Goal: Task Accomplishment & Management: Use online tool/utility

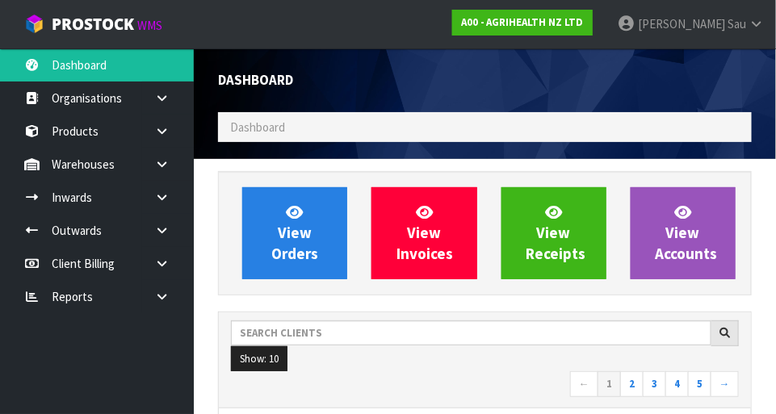
click at [609, 125] on ol "Dashboard" at bounding box center [485, 127] width 534 height 30
click at [625, 129] on ol "Dashboard" at bounding box center [485, 127] width 534 height 30
click at [286, 136] on ol "Dashboard" at bounding box center [485, 127] width 534 height 30
click at [287, 129] on ol "Dashboard" at bounding box center [485, 127] width 534 height 30
click at [618, 129] on ol "Dashboard" at bounding box center [485, 127] width 534 height 30
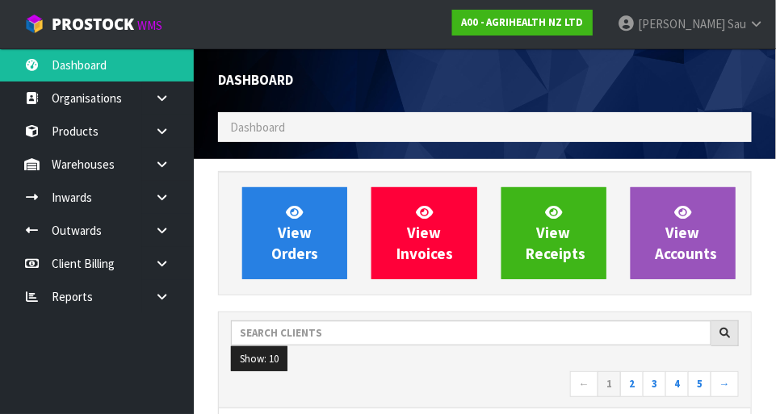
click at [640, 141] on ol "Dashboard" at bounding box center [485, 127] width 534 height 30
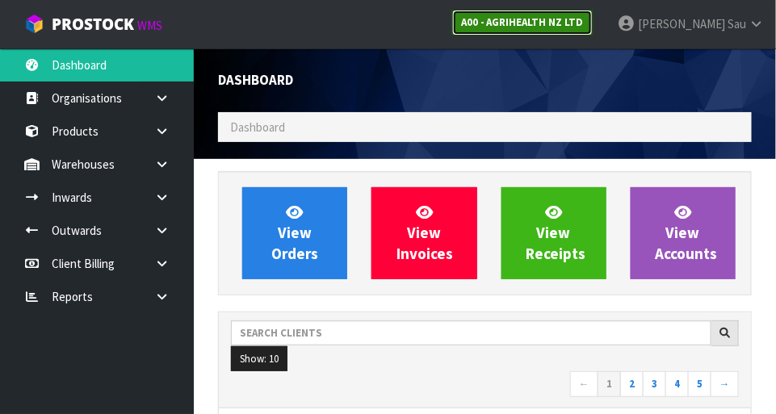
click at [592, 28] on link "A00 - AGRIHEALTH NZ LTD" at bounding box center [522, 23] width 140 height 26
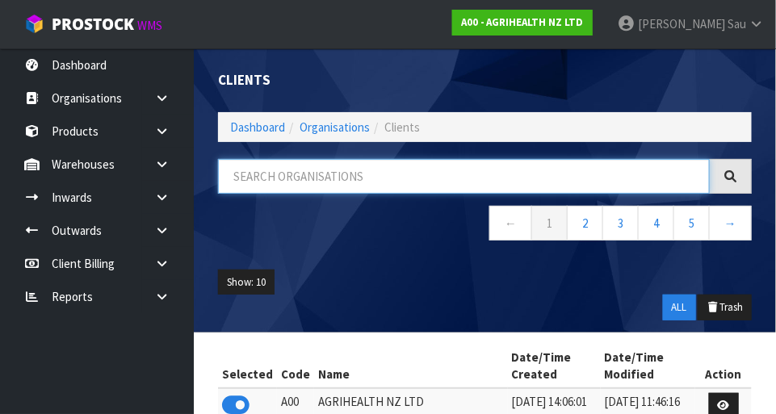
click at [572, 175] on input "text" at bounding box center [464, 176] width 492 height 35
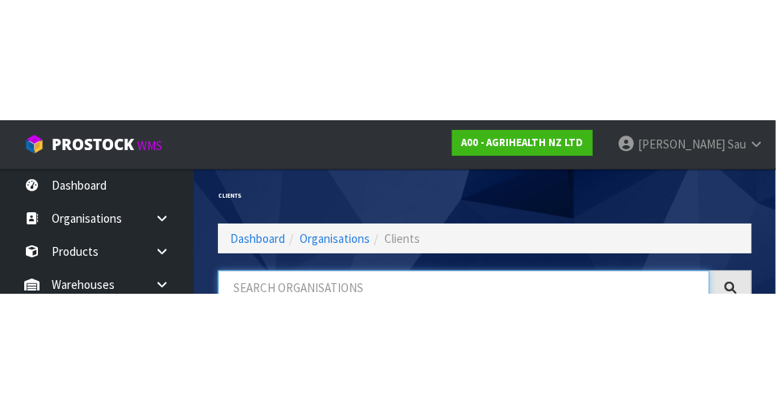
scroll to position [82, 0]
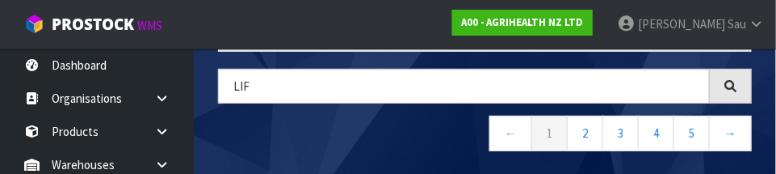
click at [391, 137] on nav "← 1 2 3 4 5 →" at bounding box center [485, 135] width 534 height 40
type input "LIF"
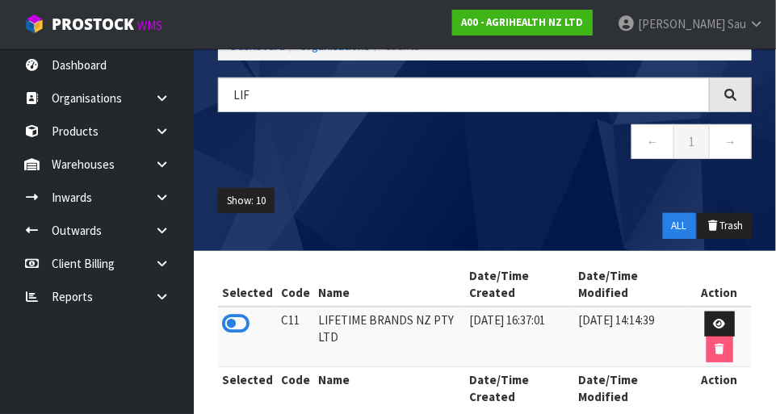
scroll to position [104, 0]
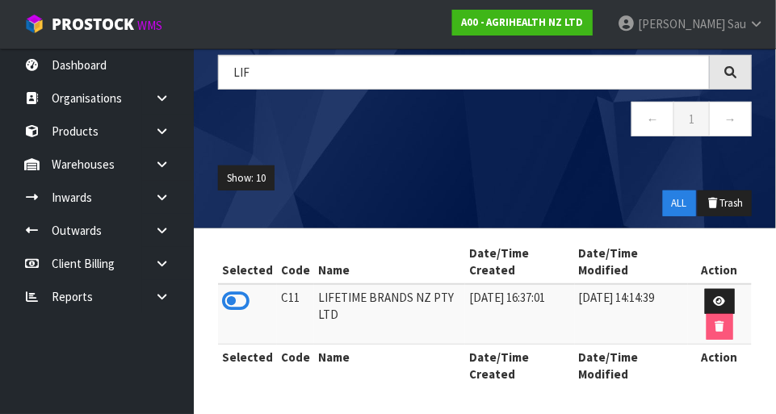
click at [232, 297] on icon at bounding box center [235, 301] width 27 height 24
click at [489, 182] on ul "Show: 10 5 10 25 50" at bounding box center [485, 178] width 534 height 26
click at [161, 165] on icon at bounding box center [161, 164] width 15 height 12
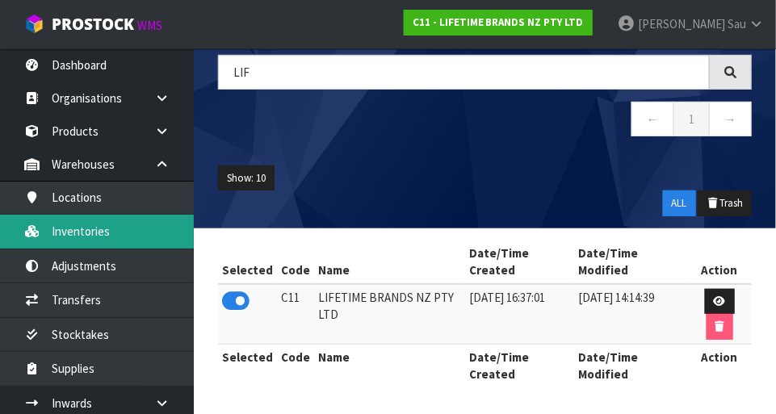
click at [77, 230] on link "Inventories" at bounding box center [97, 231] width 194 height 33
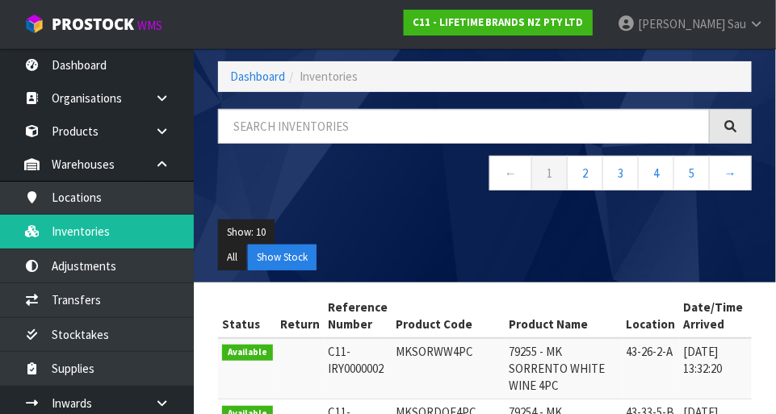
scroll to position [46, 0]
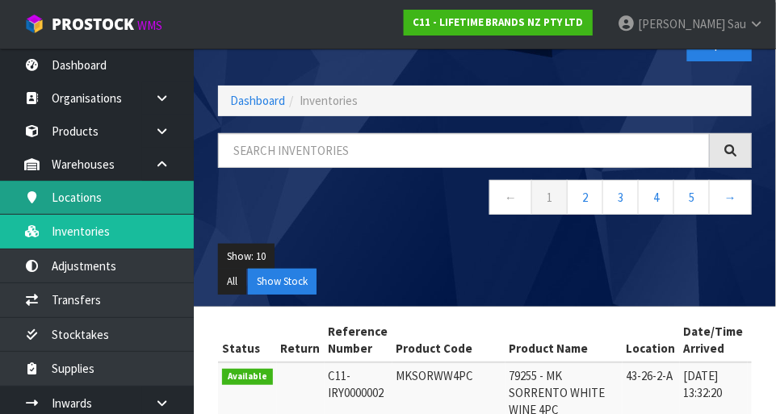
click at [78, 194] on link "Locations" at bounding box center [97, 197] width 194 height 33
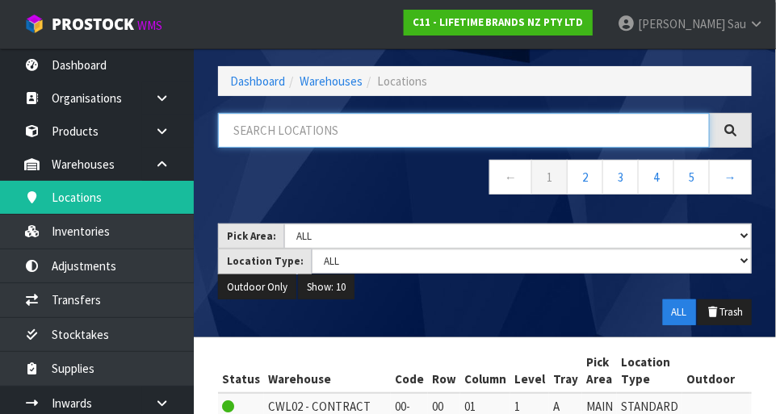
click at [525, 134] on input "text" at bounding box center [464, 130] width 492 height 35
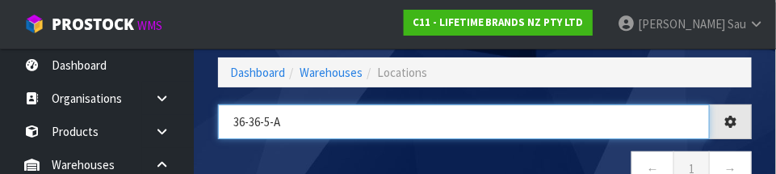
type input "36-36-5-A"
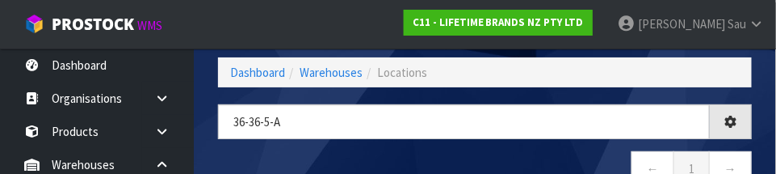
click at [600, 153] on nav "← 1 →" at bounding box center [485, 171] width 534 height 40
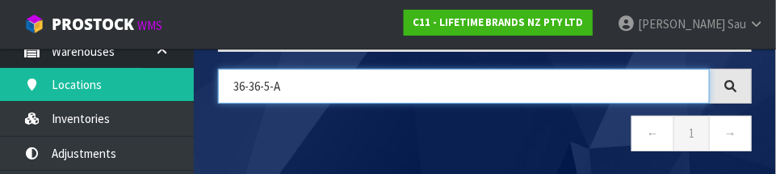
scroll to position [111, 0]
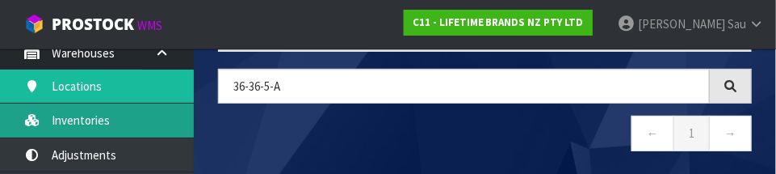
click at [85, 121] on link "Inventories" at bounding box center [97, 119] width 194 height 33
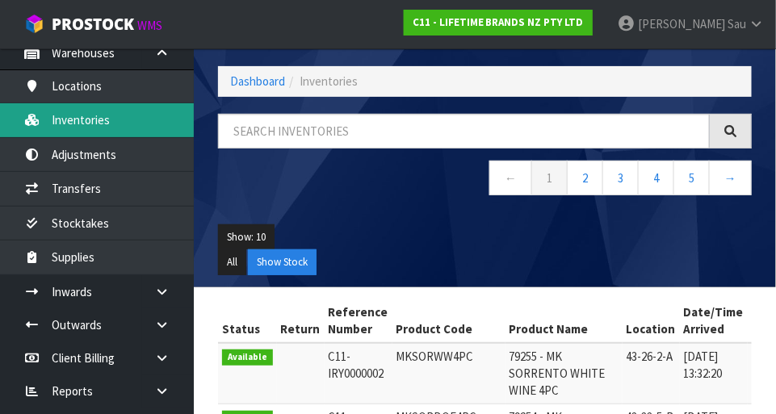
scroll to position [82, 0]
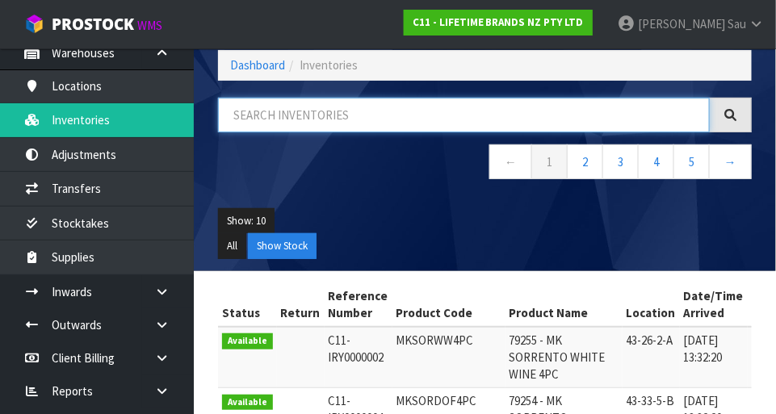
paste input "36-36-5-A"
type input "36-36-5-A"
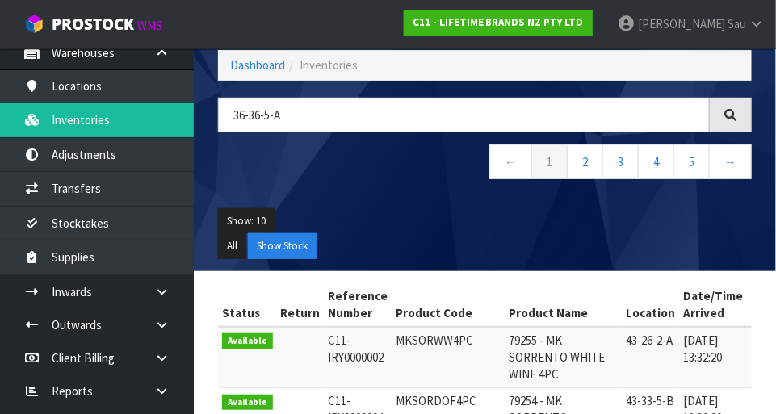
click at [618, 221] on ul "Show: 10 5 10 25 50" at bounding box center [485, 221] width 534 height 26
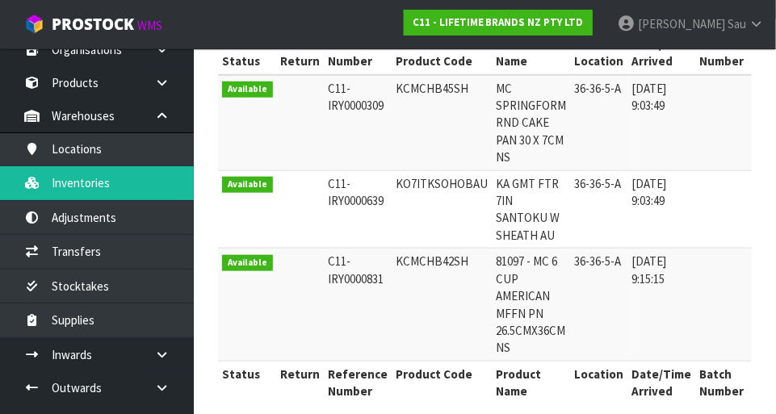
scroll to position [40, 0]
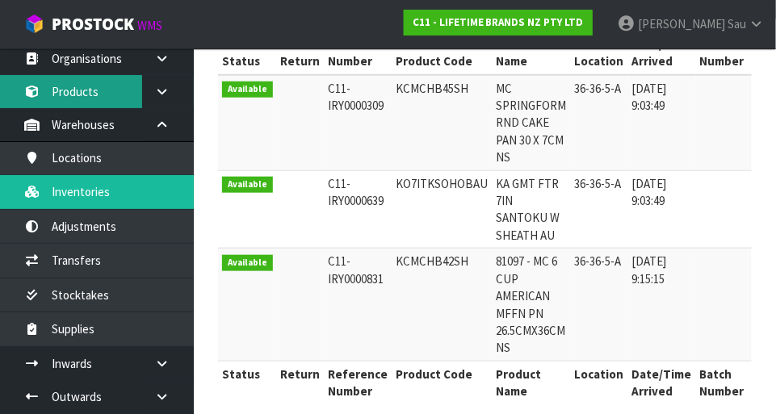
click at [62, 93] on link "Products" at bounding box center [97, 91] width 194 height 33
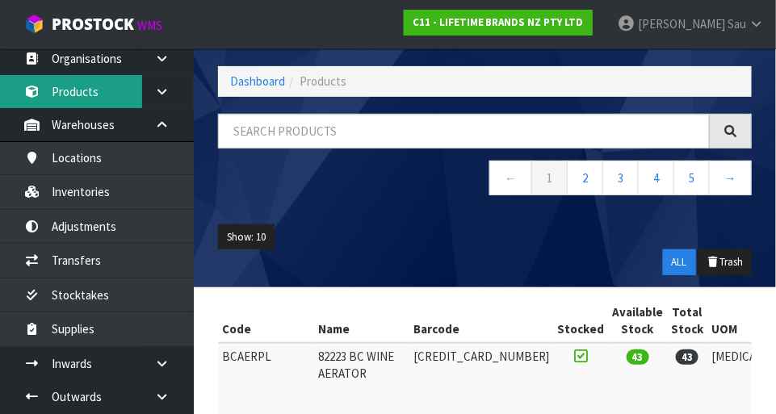
scroll to position [333, 0]
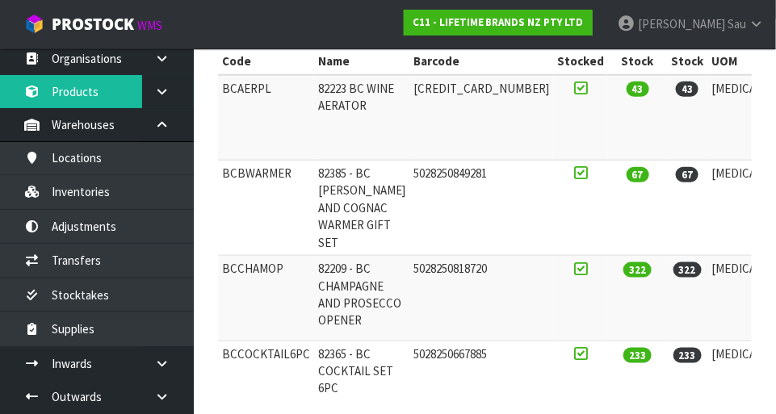
click at [667, 132] on td "43" at bounding box center [687, 118] width 40 height 86
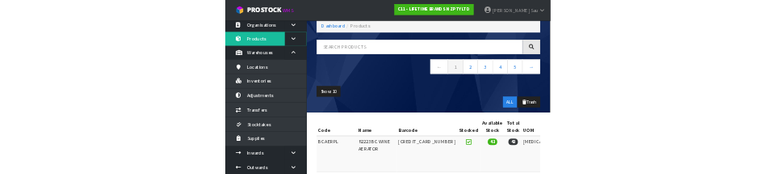
scroll to position [0, 0]
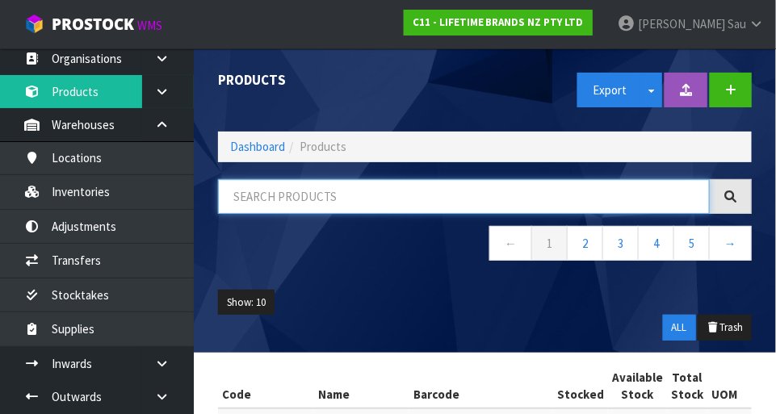
click at [602, 199] on input "text" at bounding box center [464, 196] width 492 height 35
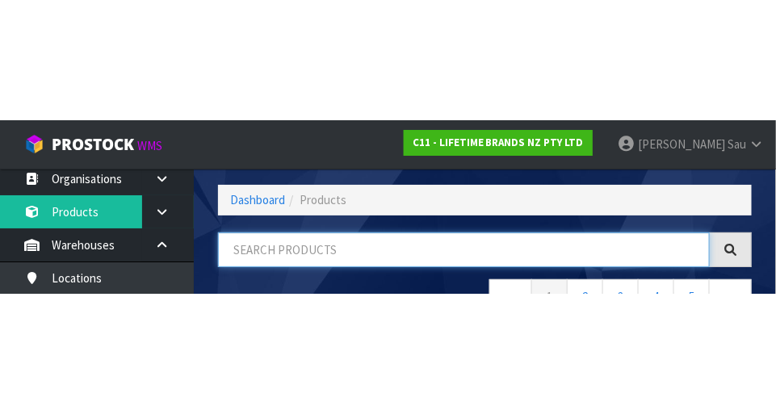
scroll to position [109, 0]
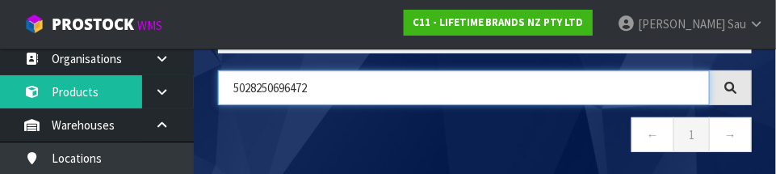
type input "5028250696472"
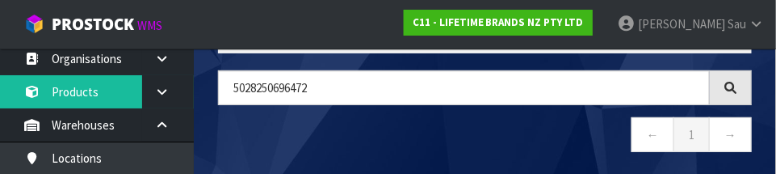
click at [391, 143] on nav "← 1 →" at bounding box center [485, 137] width 534 height 40
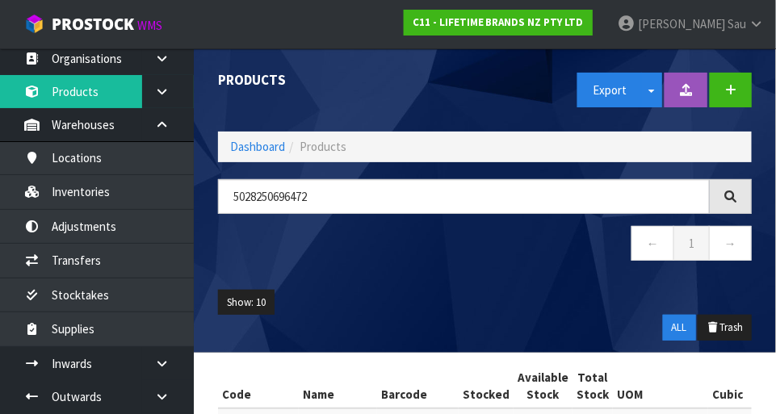
scroll to position [160, 0]
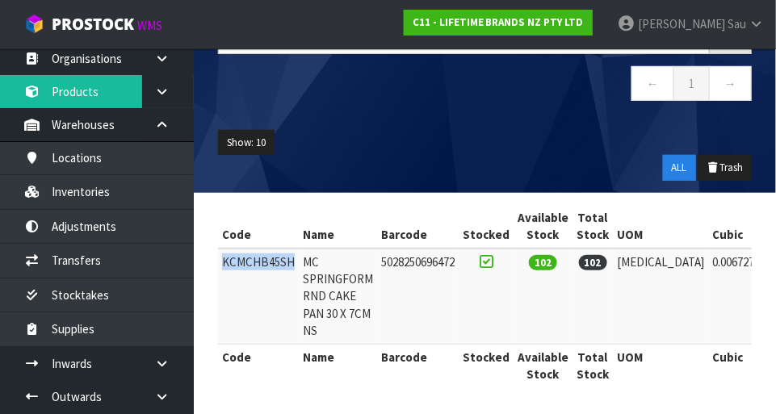
copy td "KCMCHB45SH"
click at [526, 120] on div "Show: 10 5 10 25 50 ALL Trash" at bounding box center [485, 155] width 558 height 75
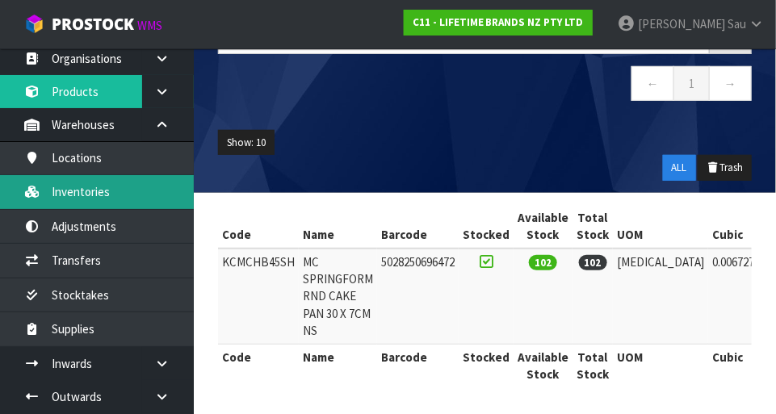
click at [71, 189] on link "Inventories" at bounding box center [97, 191] width 194 height 33
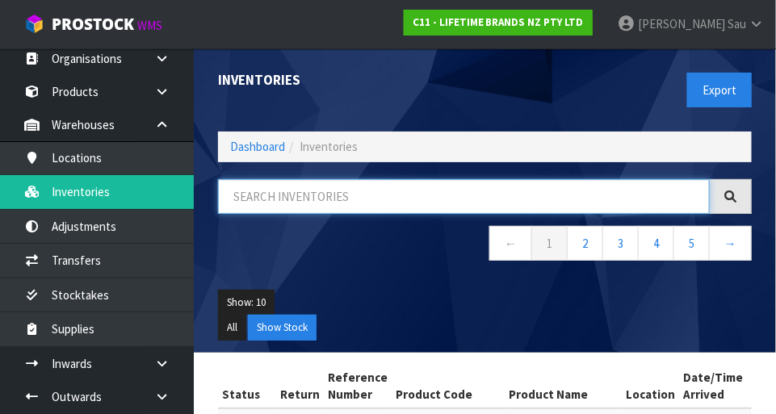
paste input "KCMCHB45SH"
type input "KCMCHB45SH"
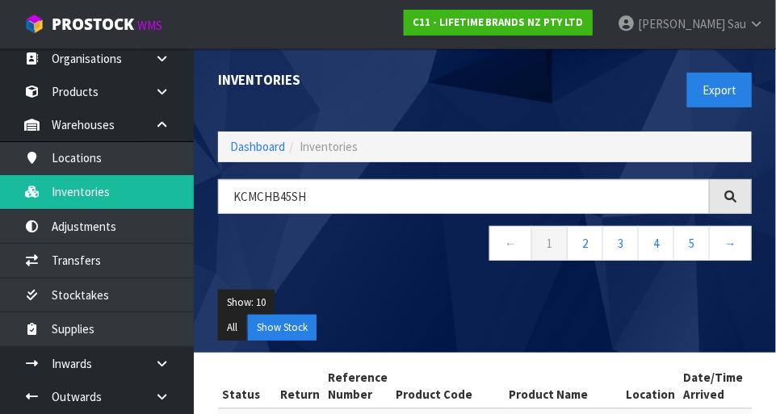
click at [481, 309] on ul "Show: 10 5 10 25 50" at bounding box center [485, 303] width 534 height 26
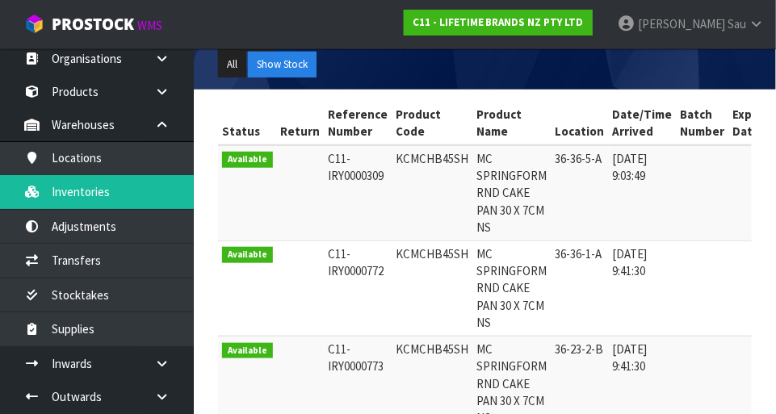
scroll to position [253, 0]
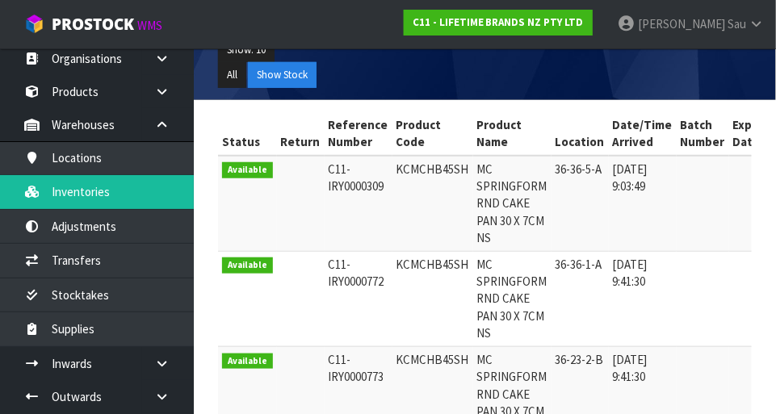
copy td "KCMCHB45SH"
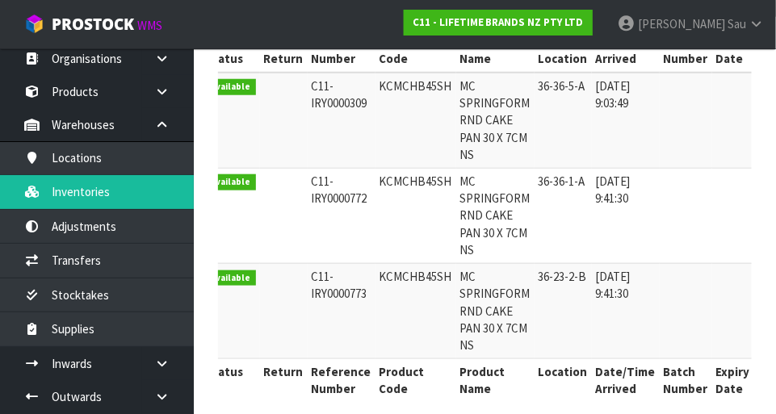
scroll to position [0, 19]
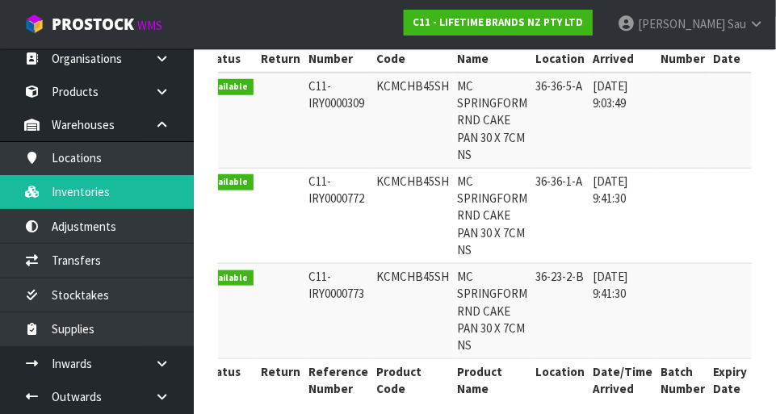
click at [760, 410] on div "Status Return Reference Number Product Code Product Name Location Date/Time Arr…" at bounding box center [485, 224] width 558 height 390
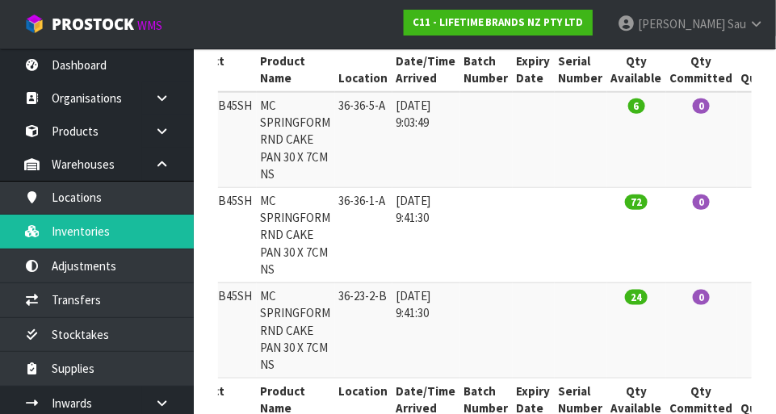
scroll to position [0, 0]
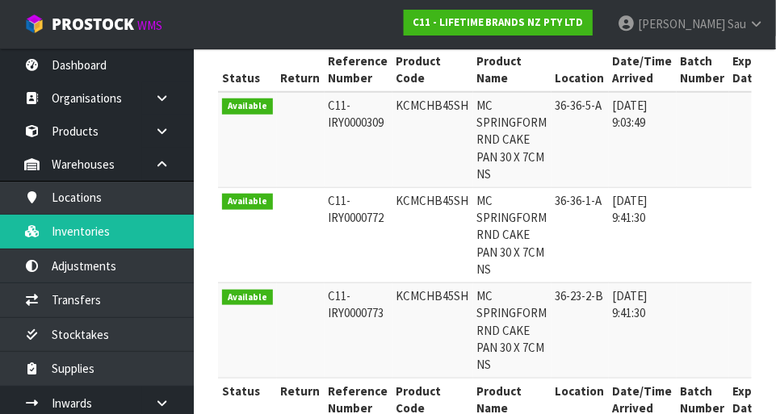
copy td "KCMCHB45SH"
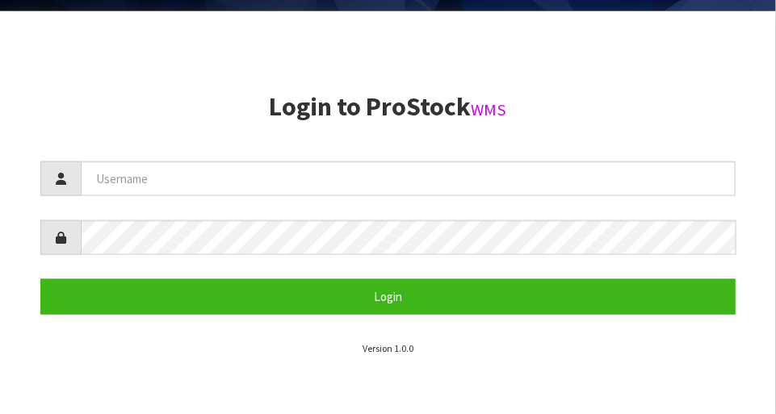
scroll to position [395, 0]
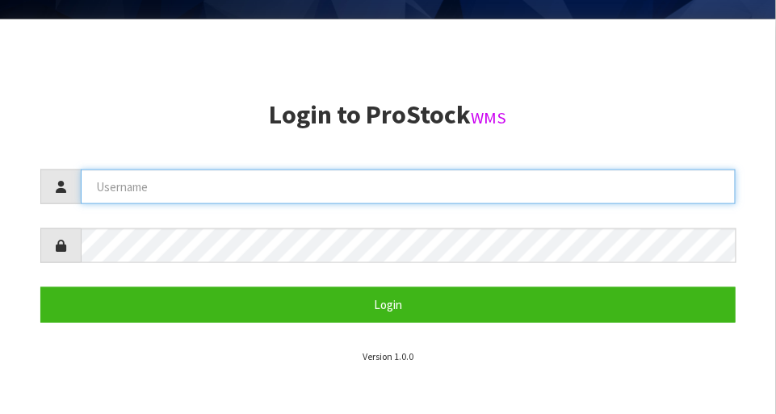
click at [503, 191] on input "text" at bounding box center [408, 187] width 655 height 35
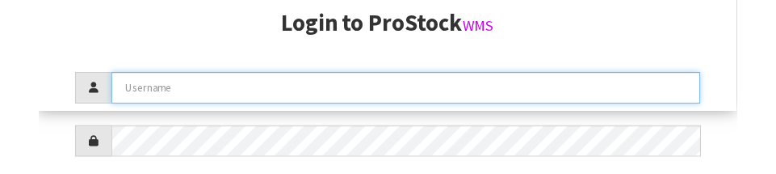
scroll to position [244, 0]
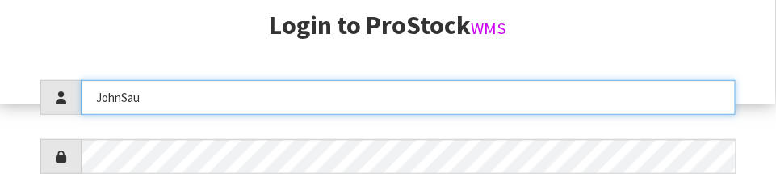
type input "JohnSau"
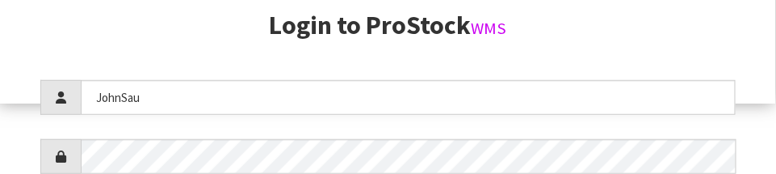
click at [738, 41] on aside "Login to ProStock WMS JohnSau Login Version 1.0.0" at bounding box center [388, 17] width 776 height 174
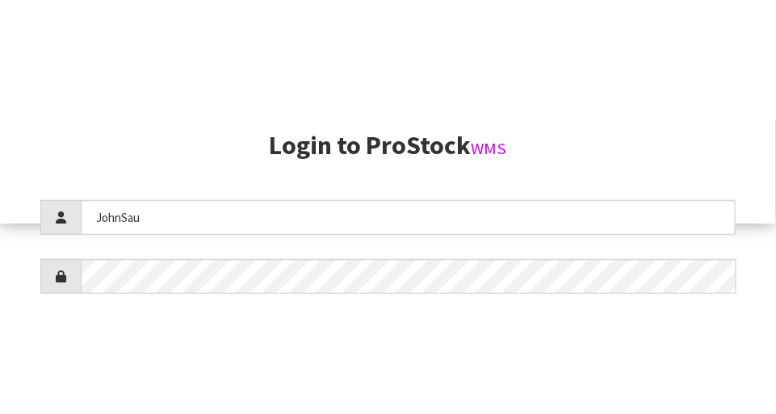
scroll to position [414, 0]
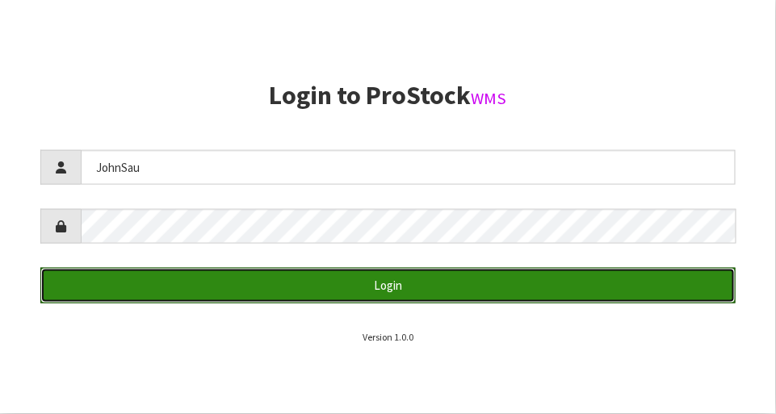
click at [596, 302] on button "Login" at bounding box center [387, 285] width 695 height 35
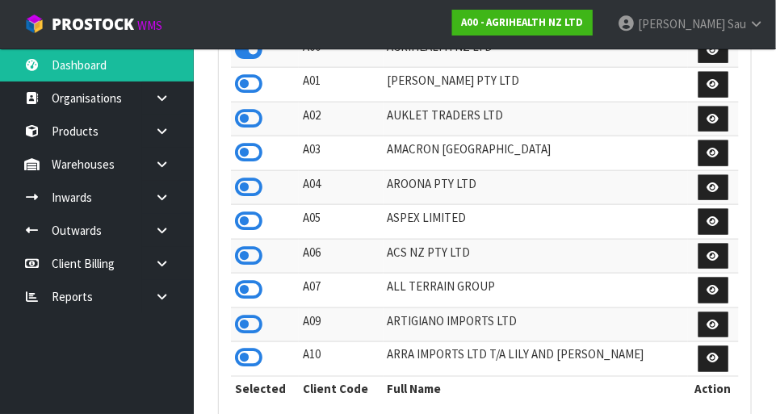
scroll to position [1274, 558]
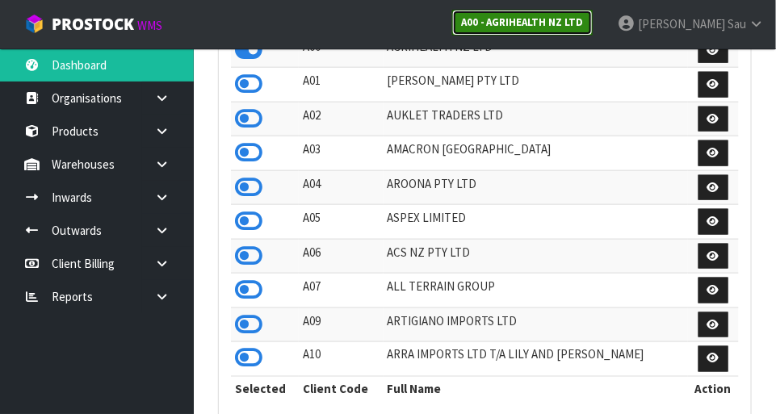
click at [592, 31] on link "A00 - AGRIHEALTH NZ LTD" at bounding box center [522, 23] width 140 height 26
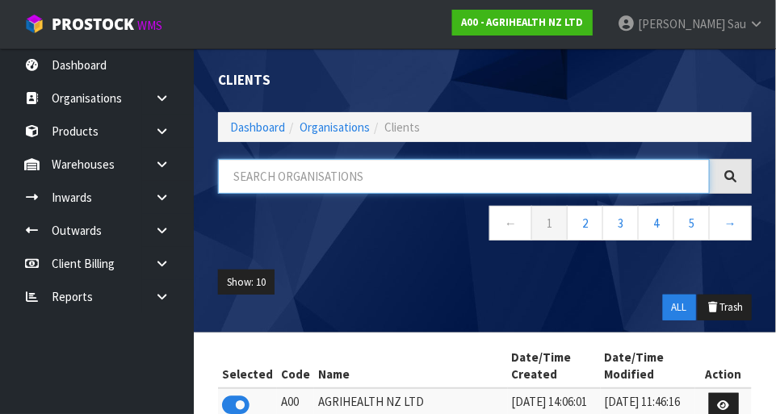
click at [414, 179] on input "text" at bounding box center [464, 176] width 492 height 35
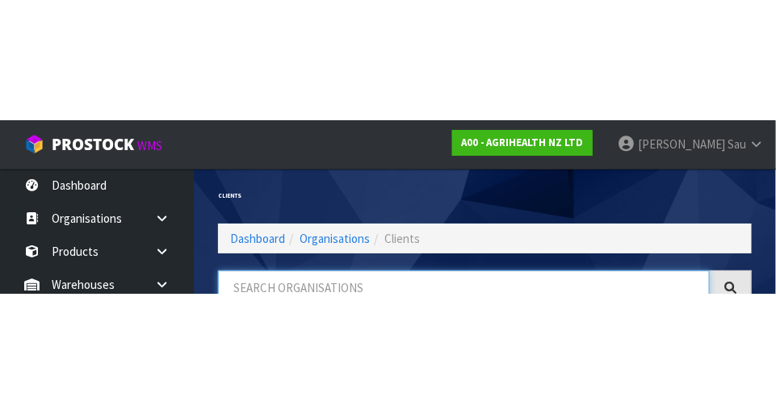
scroll to position [82, 0]
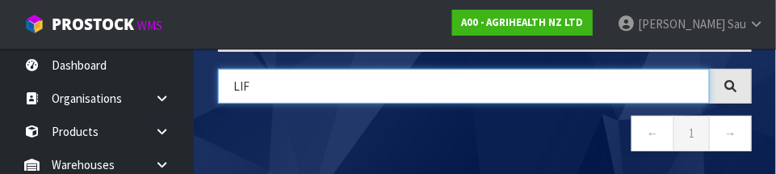
type input "LIF"
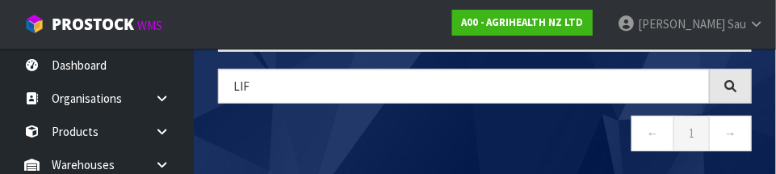
click at [565, 125] on nav "← 1 →" at bounding box center [485, 135] width 534 height 40
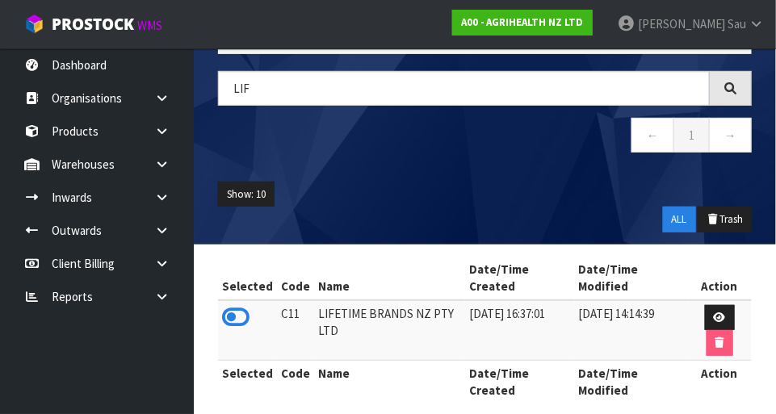
scroll to position [87, 0]
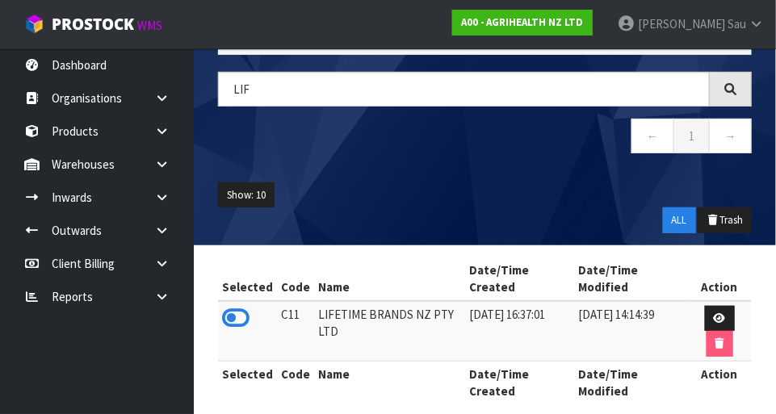
click at [234, 327] on icon at bounding box center [235, 318] width 27 height 24
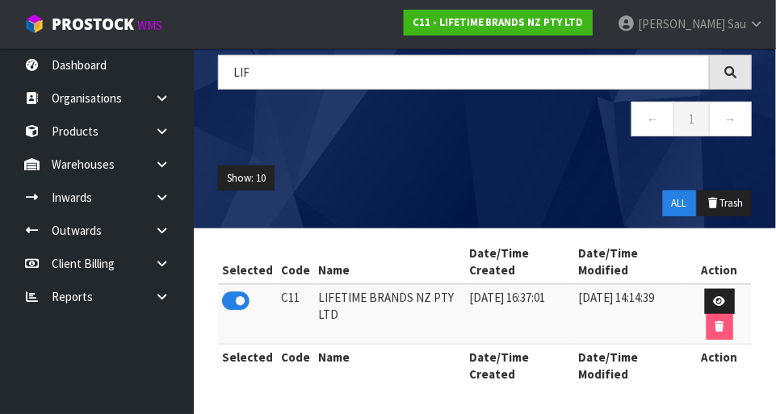
click at [158, 170] on icon at bounding box center [161, 164] width 15 height 12
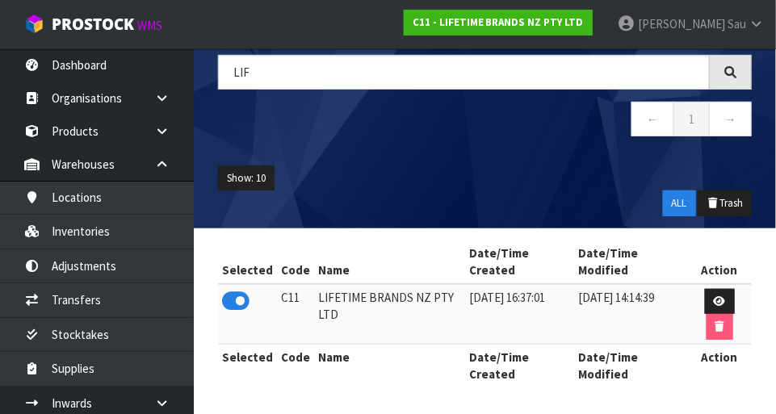
scroll to position [103, 0]
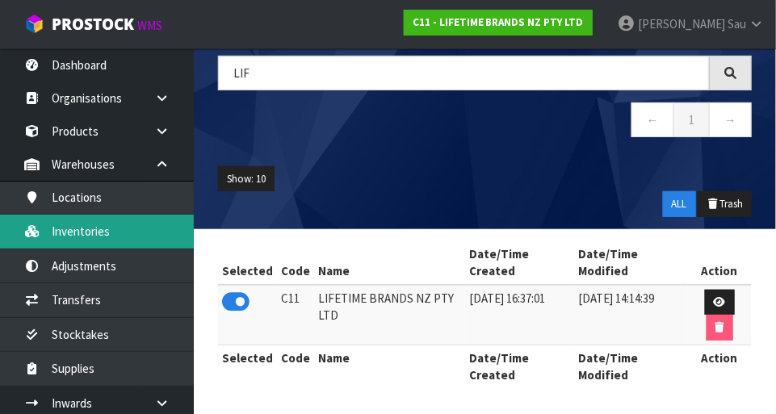
click at [89, 220] on link "Inventories" at bounding box center [97, 231] width 194 height 33
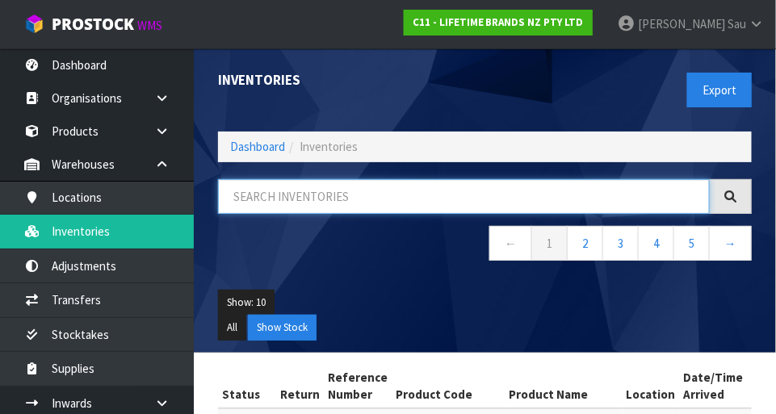
click at [545, 195] on input "text" at bounding box center [464, 196] width 492 height 35
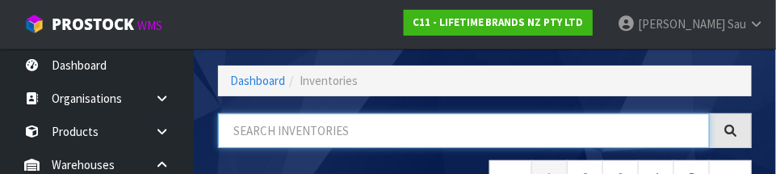
scroll to position [109, 0]
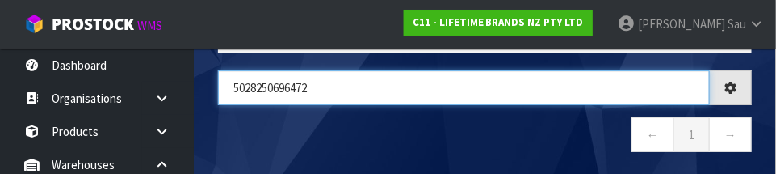
type input "5028250696472"
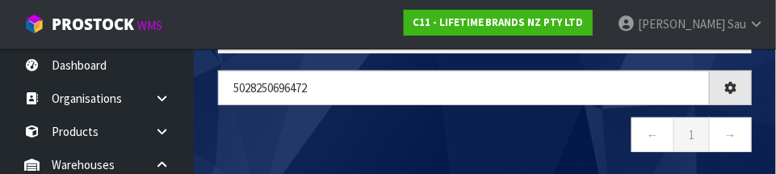
click at [421, 139] on nav "← 1 →" at bounding box center [485, 137] width 534 height 40
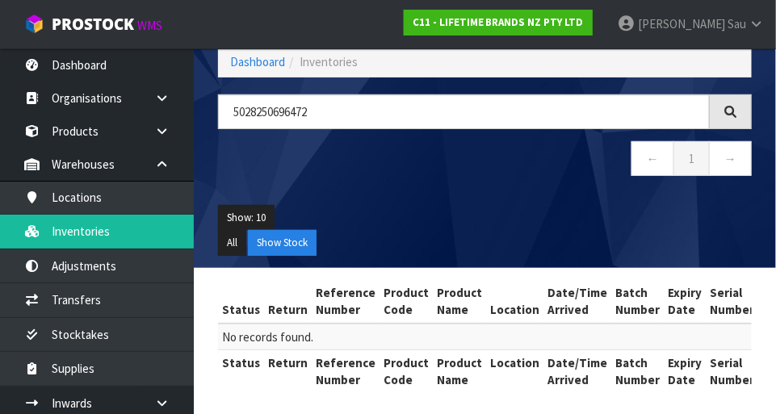
scroll to position [85, 0]
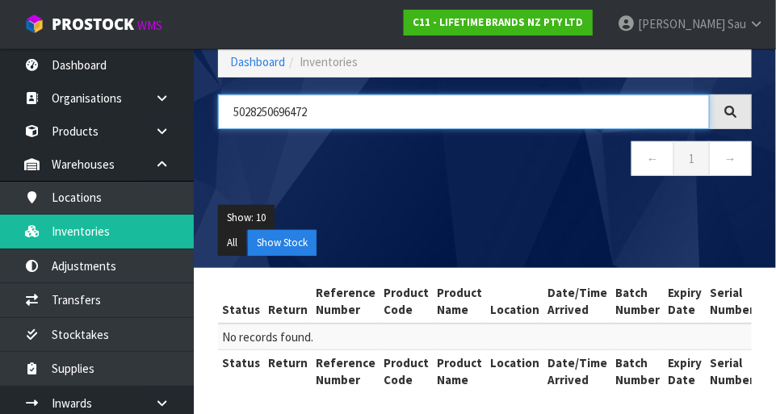
click at [521, 110] on input "5028250696472" at bounding box center [464, 111] width 492 height 35
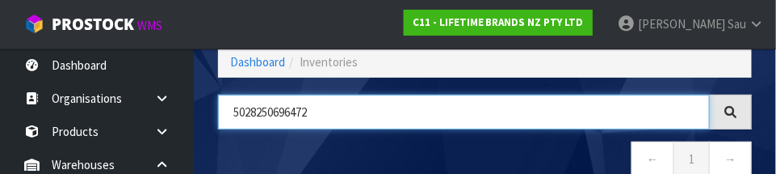
click at [273, 114] on input "5028250696472" at bounding box center [464, 111] width 492 height 35
click at [300, 115] on input "5028250696472" at bounding box center [464, 111] width 492 height 35
click at [266, 115] on input "5028250696472" at bounding box center [464, 111] width 492 height 35
click at [338, 113] on input "5028250696472" at bounding box center [464, 111] width 492 height 35
click at [299, 115] on input "5028250696472" at bounding box center [464, 111] width 492 height 35
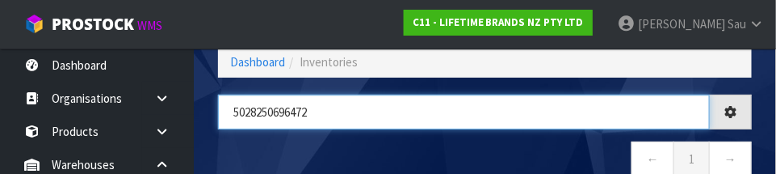
click at [392, 115] on input "5028250696472" at bounding box center [464, 111] width 492 height 35
type input "502"
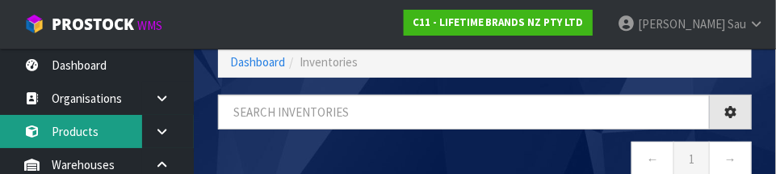
click at [80, 128] on link "Products" at bounding box center [97, 131] width 194 height 33
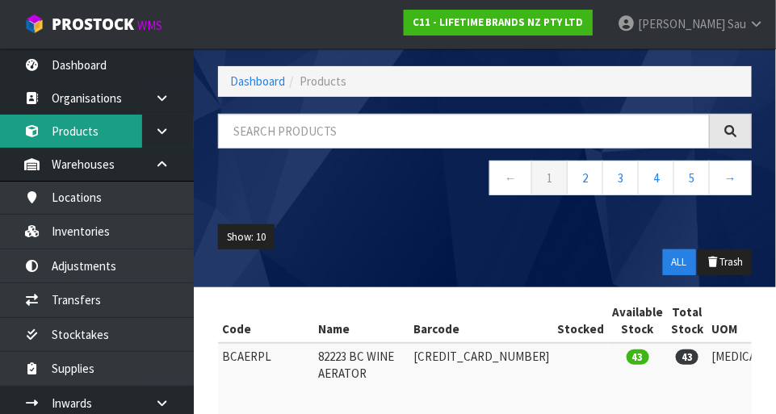
scroll to position [85, 0]
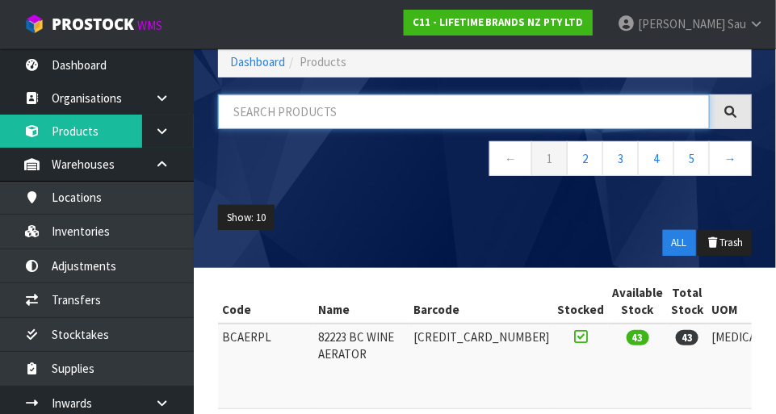
click at [237, 116] on input "text" at bounding box center [464, 111] width 492 height 35
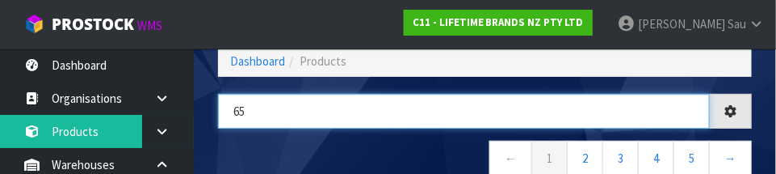
type input "6"
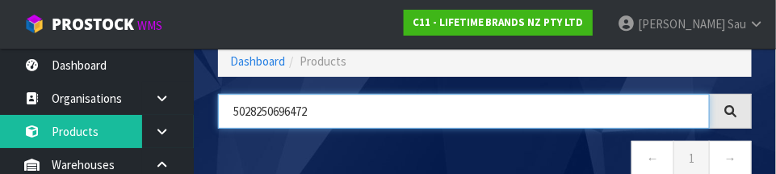
type input "5028250696472"
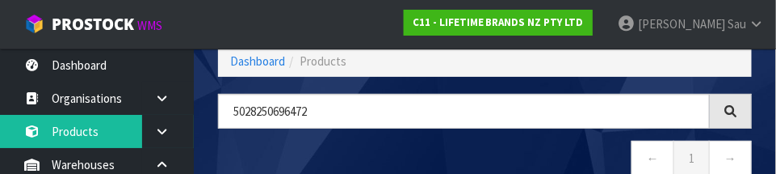
click at [405, 148] on nav "← 1 →" at bounding box center [485, 160] width 534 height 40
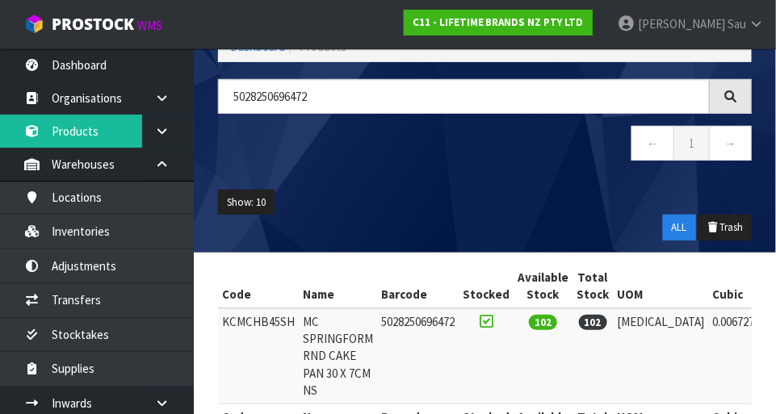
scroll to position [160, 0]
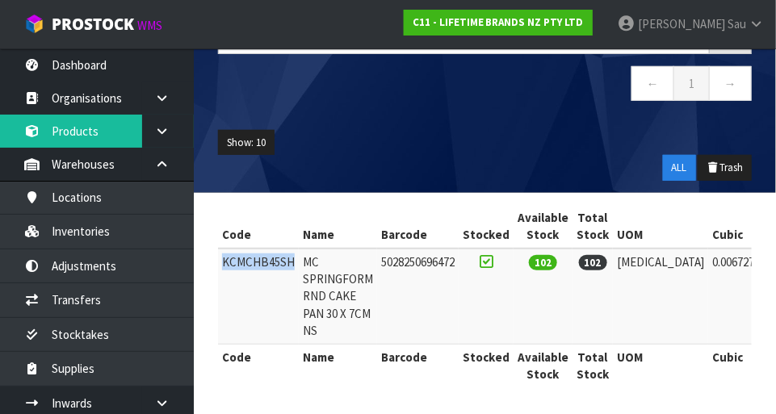
copy td "KCMCHB45SH"
click at [427, 126] on div "Show: 10 5 10 25 50 ALL Trash" at bounding box center [485, 155] width 558 height 75
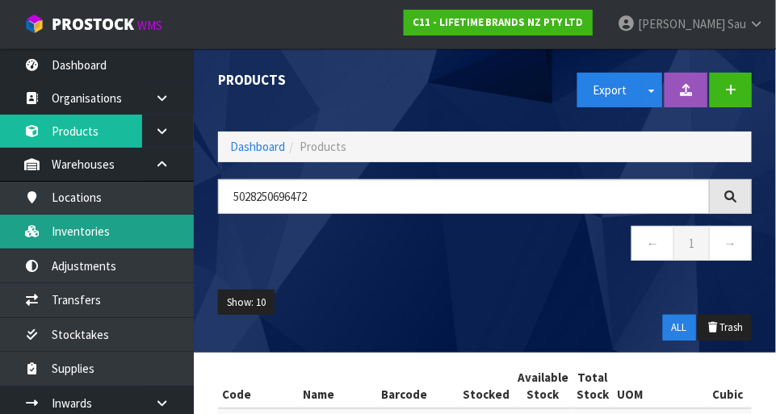
click at [132, 228] on link "Inventories" at bounding box center [97, 231] width 194 height 33
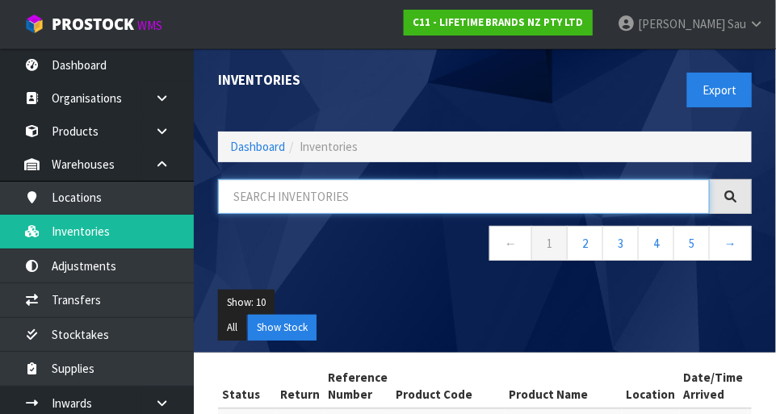
paste input "KCMCHB45SH"
type input "KCMCHB45SH"
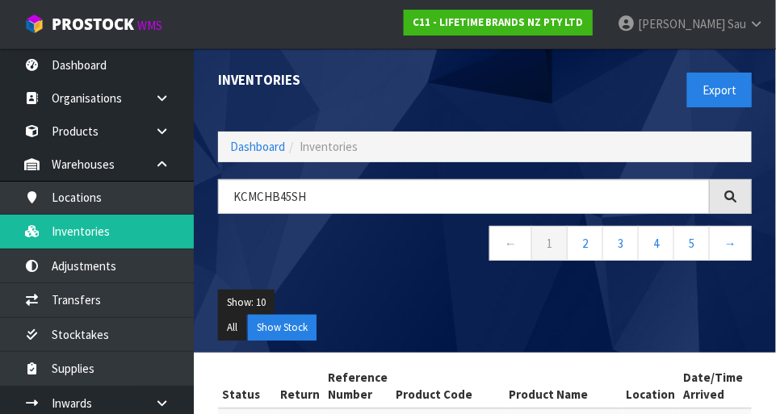
click at [378, 270] on div "KCMCHB45SH ← 1 2 3 4 5 →" at bounding box center [485, 228] width 558 height 98
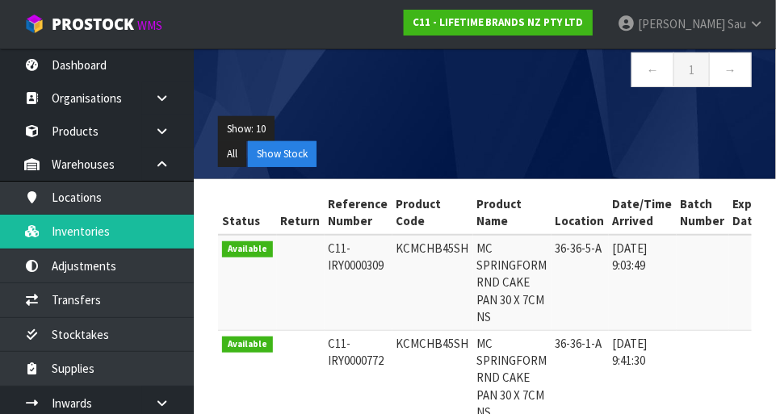
scroll to position [0, 335]
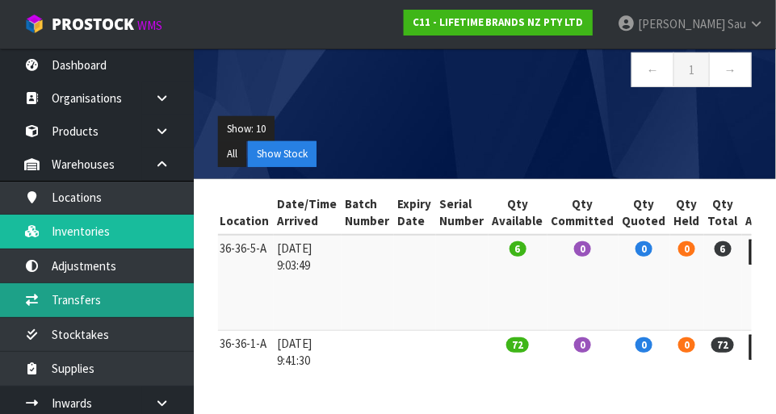
click at [120, 303] on link "Transfers" at bounding box center [97, 299] width 194 height 33
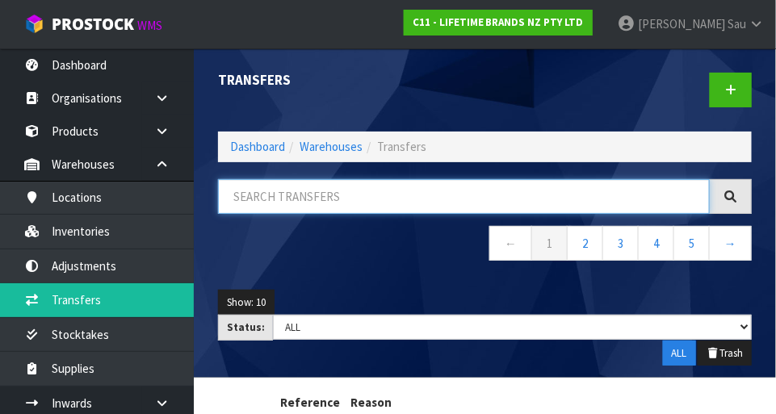
paste input "KCMCHB45SH"
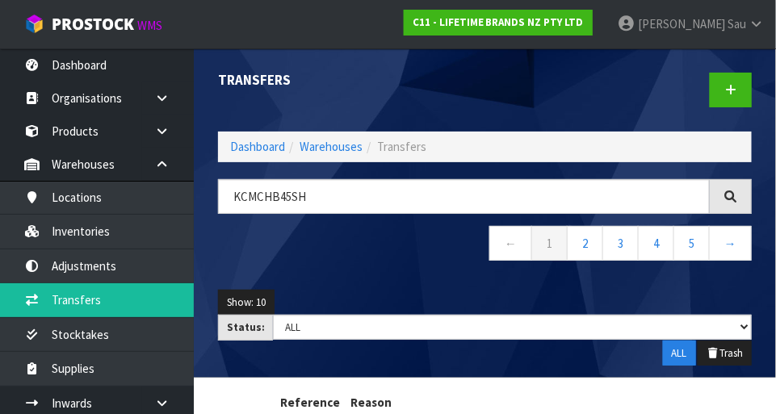
click at [361, 275] on div "KCMCHB45SH ← 1 2 3 4 5 →" at bounding box center [485, 228] width 558 height 98
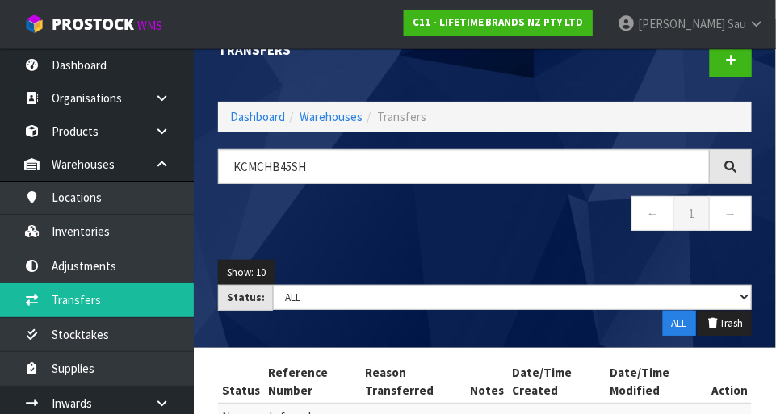
scroll to position [116, 0]
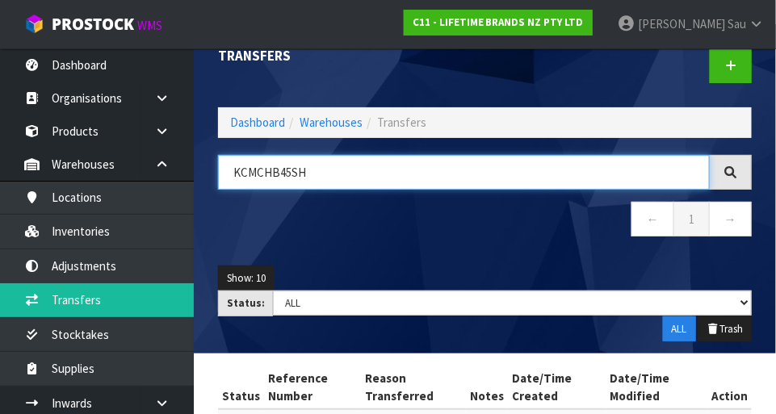
click at [390, 175] on input "KCMCHB45SH" at bounding box center [464, 172] width 492 height 35
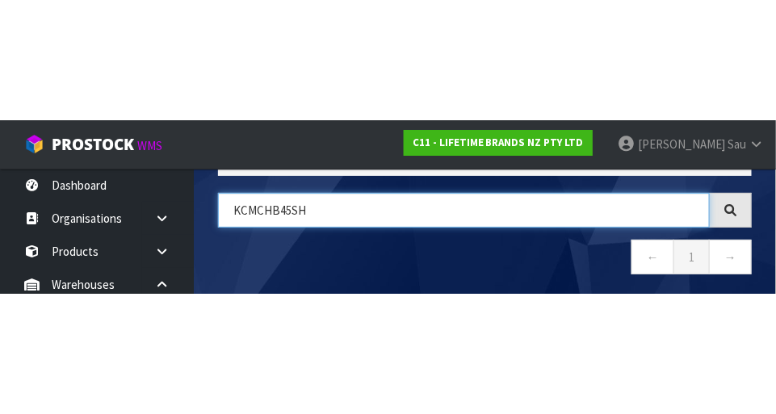
scroll to position [109, 0]
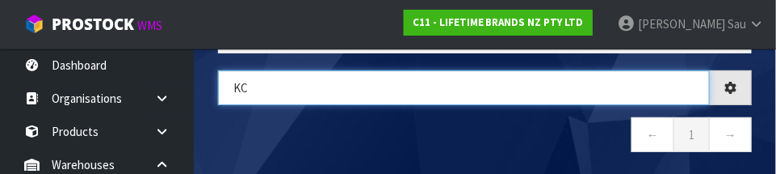
type input "K"
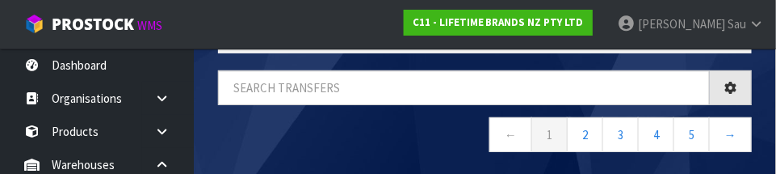
click at [375, 149] on nav "← 1 2 3 4 5 →" at bounding box center [485, 137] width 534 height 40
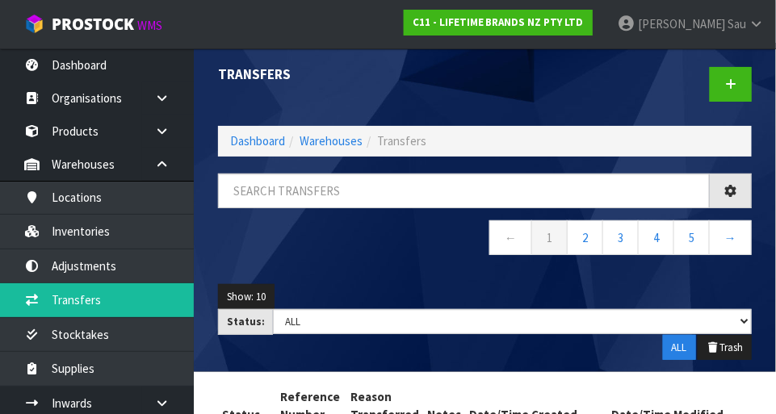
scroll to position [15, 0]
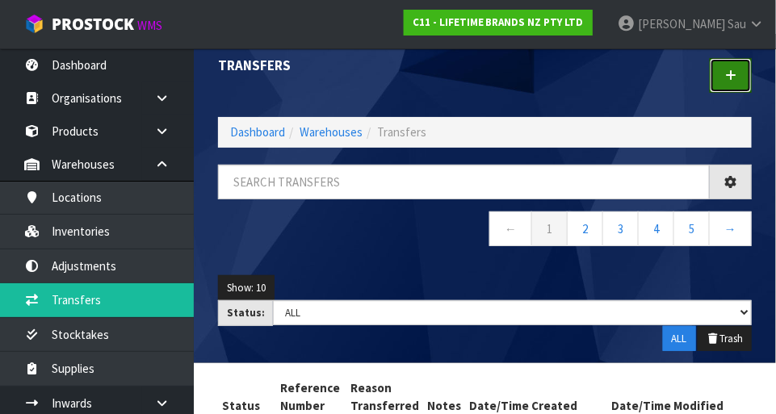
click at [732, 85] on link at bounding box center [730, 75] width 42 height 35
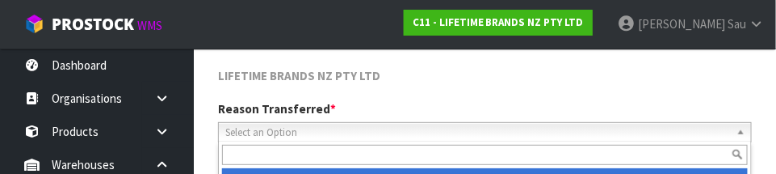
scroll to position [239, 0]
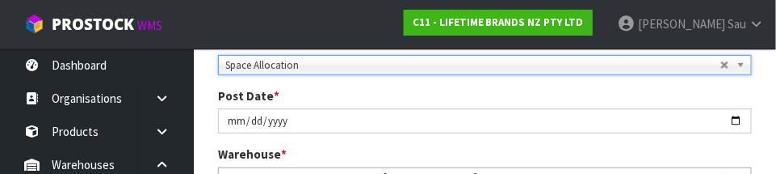
click at [736, 85] on div "Reason Transferred * Space Allocation Damage Expired Stock Repair QA Space Allo…" at bounding box center [485, 115] width 558 height 165
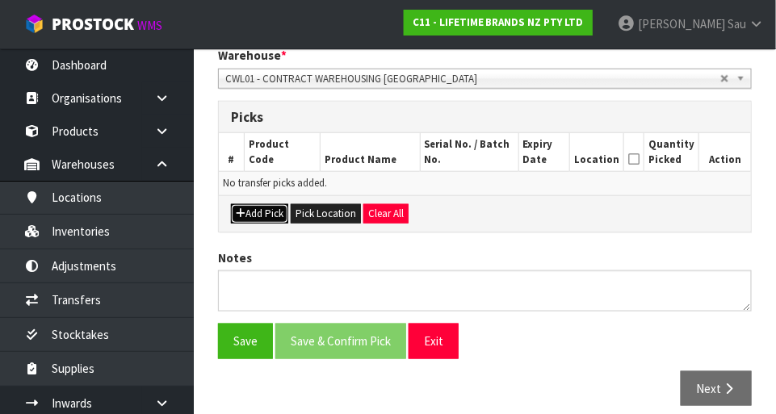
click at [272, 217] on button "Add Pick" at bounding box center [259, 213] width 57 height 19
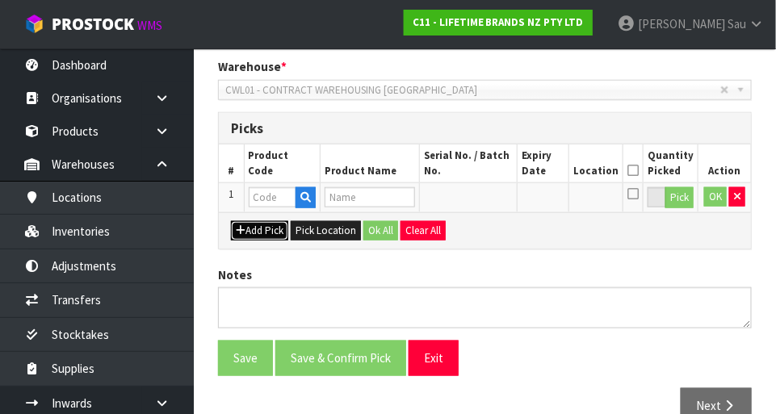
scroll to position [346, 0]
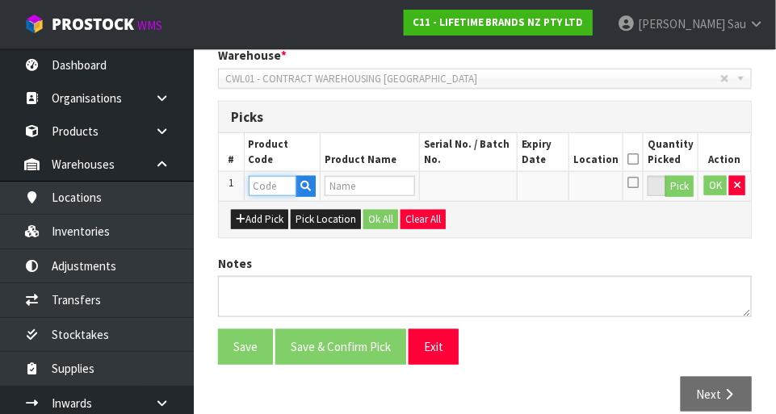
paste input "KCMCHB45SH"
type input "KCMCHB45SH"
type input "MC SPRINGFORM RND CAKE PAN 30 X 7CM NS"
type input "KCMCHB45SH"
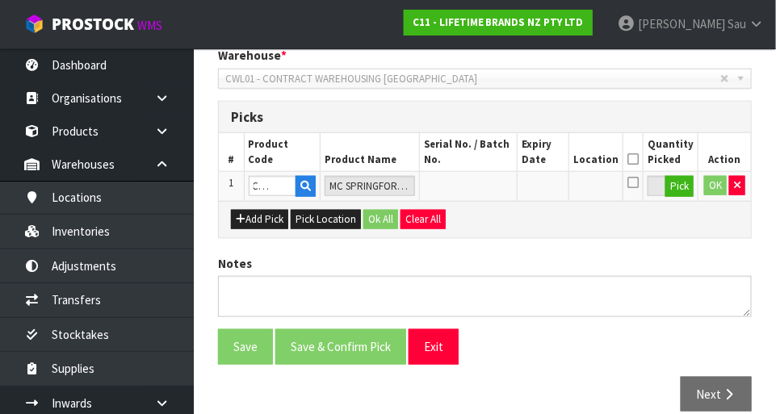
click at [547, 245] on div "LIFETIME BRANDS NZ PTY LTD Reason Transferred * Space Allocation Damage Expired…" at bounding box center [485, 163] width 534 height 522
click at [680, 189] on button "Pick" at bounding box center [679, 186] width 28 height 21
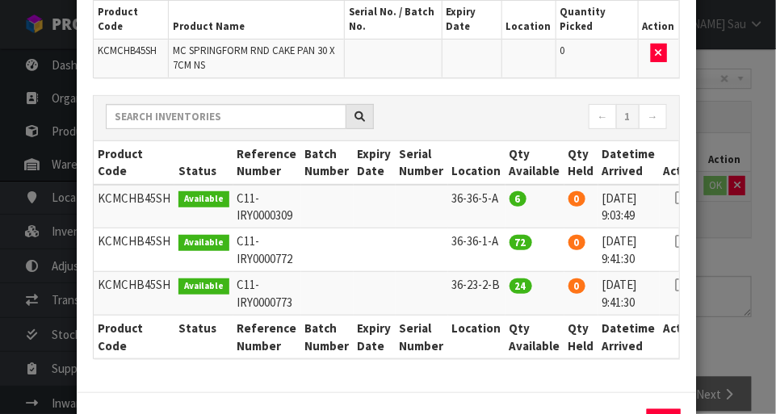
scroll to position [123, 0]
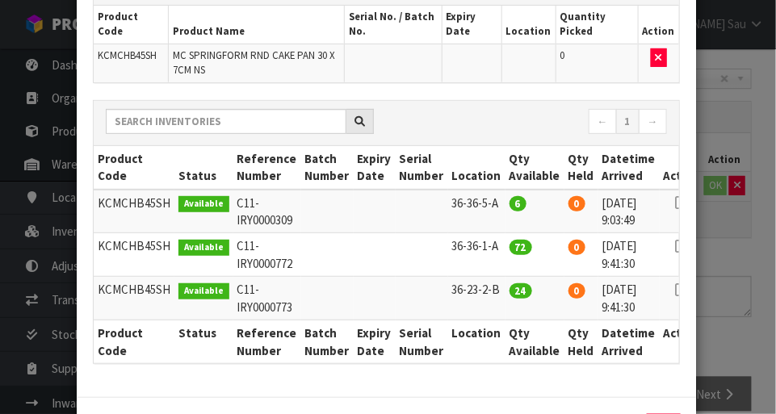
click at [675, 203] on icon at bounding box center [681, 203] width 13 height 1
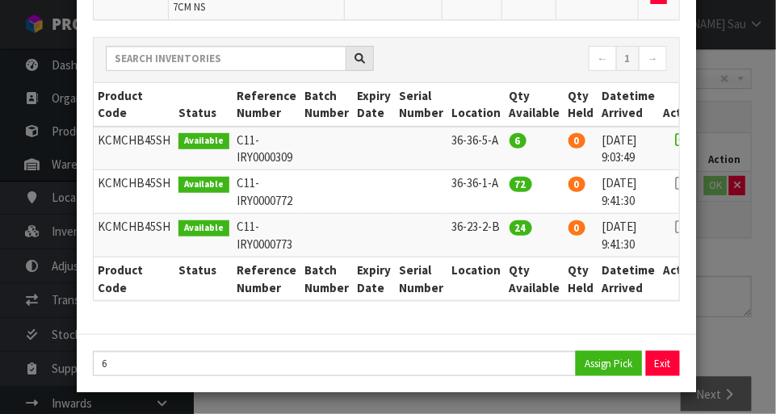
scroll to position [184, 0]
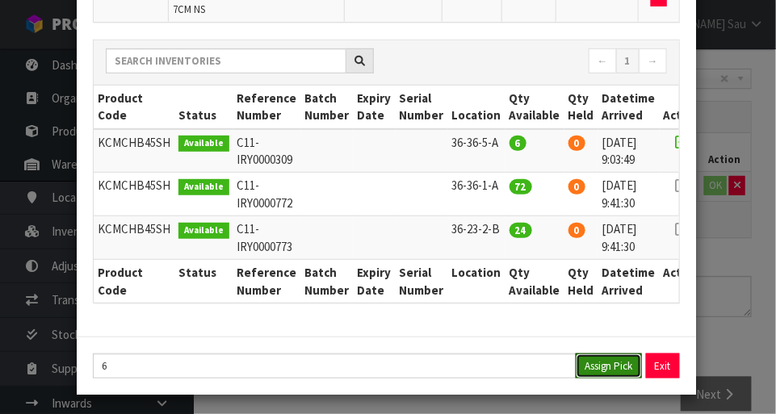
click at [601, 374] on button "Assign Pick" at bounding box center [609, 366] width 66 height 25
type input "6"
click at [675, 186] on icon at bounding box center [681, 186] width 13 height 1
click at [596, 373] on button "Assign Pick" at bounding box center [609, 366] width 66 height 25
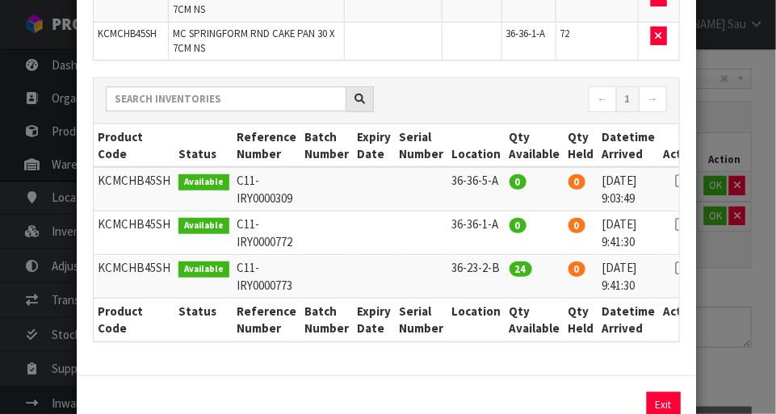
click at [675, 268] on icon at bounding box center [681, 268] width 13 height 1
click at [605, 409] on button "Assign Pick" at bounding box center [609, 404] width 66 height 25
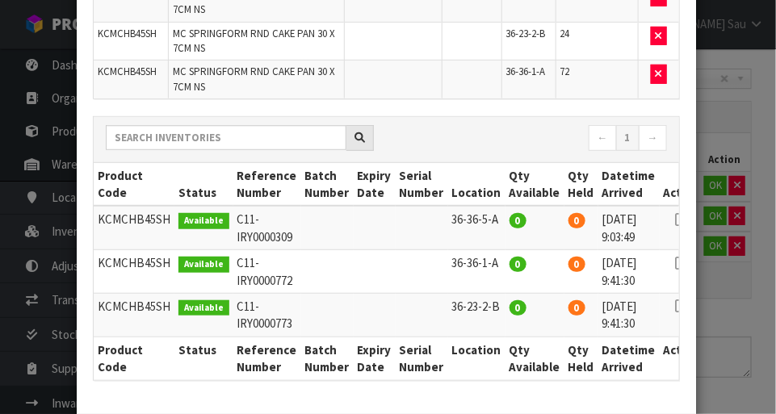
click at [735, 291] on div "Pick Line Picks Product Code Product Name Serial No. / Batch No. Expiry Date Lo…" at bounding box center [388, 207] width 776 height 414
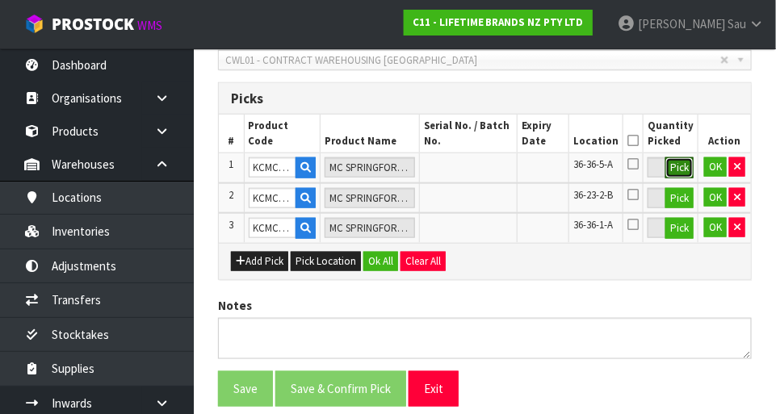
scroll to position [363, 0]
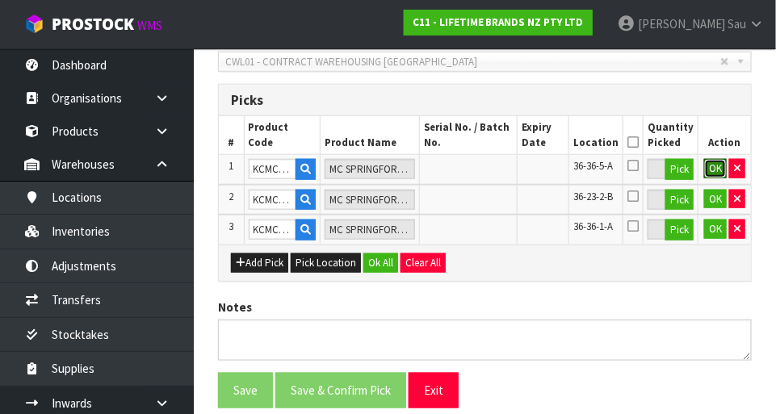
click at [715, 173] on button "OK" at bounding box center [715, 168] width 23 height 19
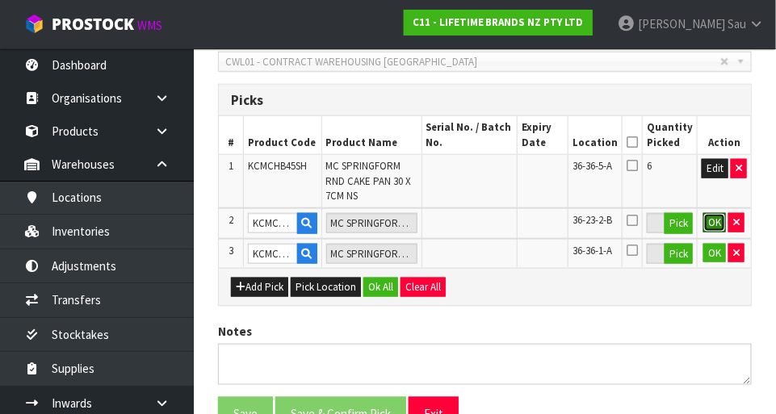
click at [717, 226] on button "OK" at bounding box center [714, 222] width 23 height 19
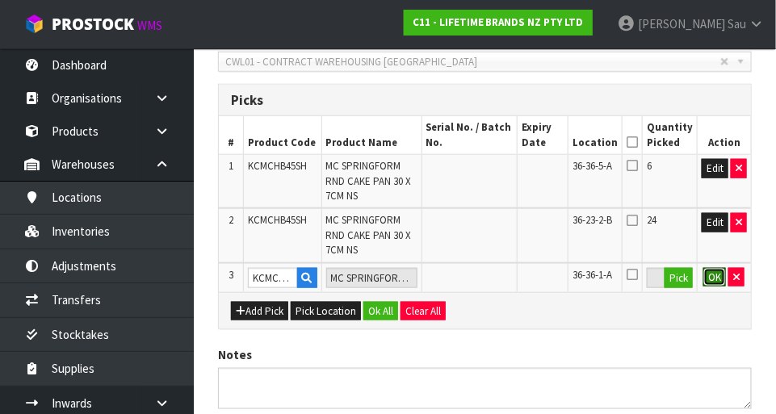
click at [717, 276] on button "OK" at bounding box center [714, 277] width 23 height 19
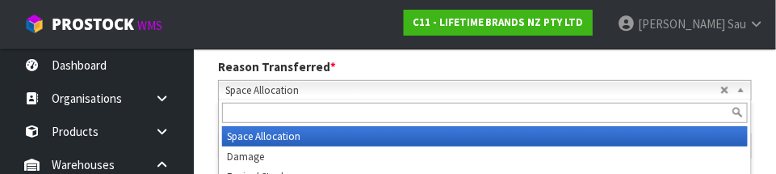
scroll to position [239, 0]
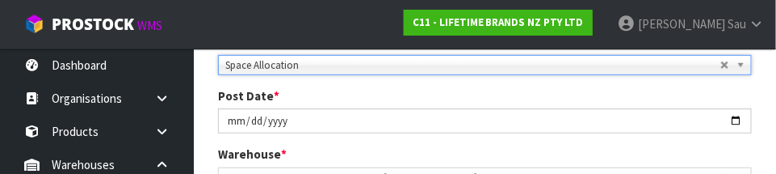
click at [759, 92] on div "Post Date * 2025-08-25" at bounding box center [485, 110] width 558 height 46
click at [755, 93] on div "Post Date * 2025-08-25" at bounding box center [485, 110] width 558 height 46
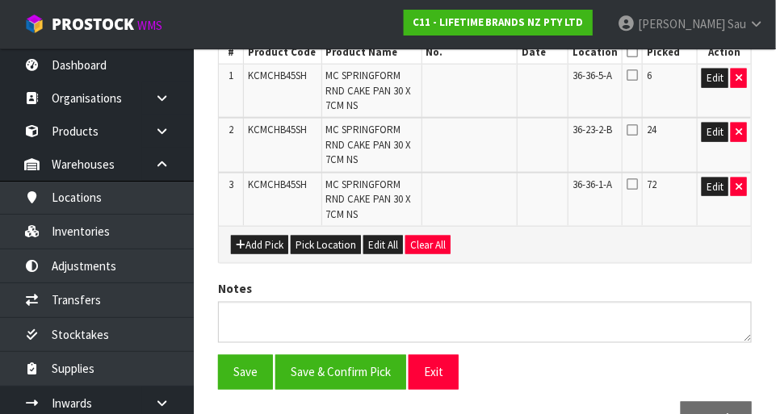
scroll to position [447, 0]
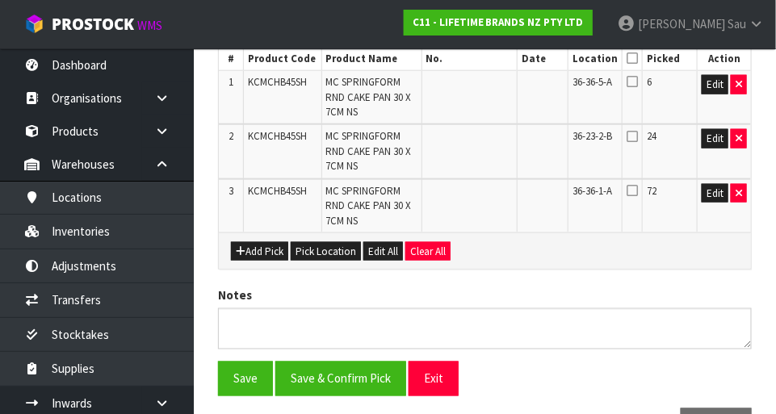
click at [651, 76] on span "6" at bounding box center [649, 82] width 5 height 14
click at [635, 78] on icon at bounding box center [631, 81] width 11 height 13
click at [0, 0] on input "checkbox" at bounding box center [0, 0] width 0 height 0
click at [637, 139] on icon at bounding box center [631, 136] width 11 height 13
click at [0, 0] on input "checkbox" at bounding box center [0, 0] width 0 height 0
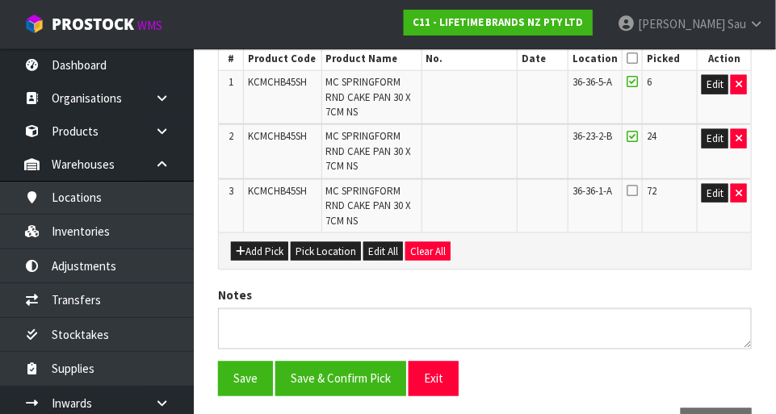
click at [638, 191] on icon at bounding box center [631, 190] width 11 height 13
click at [0, 0] on input "checkbox" at bounding box center [0, 0] width 0 height 0
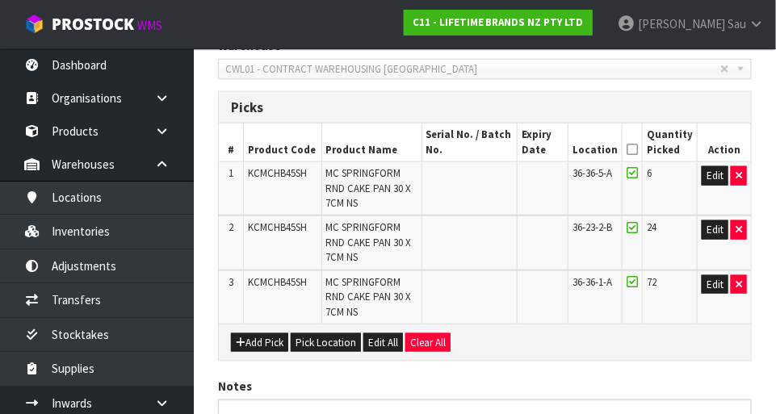
click at [638, 149] on icon at bounding box center [631, 149] width 11 height 1
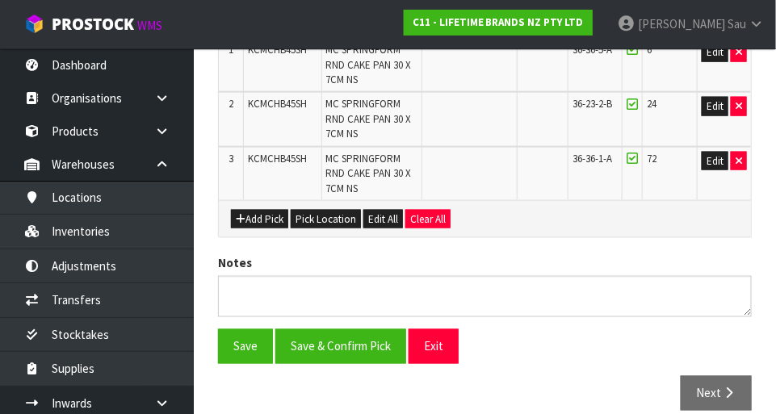
scroll to position [479, 0]
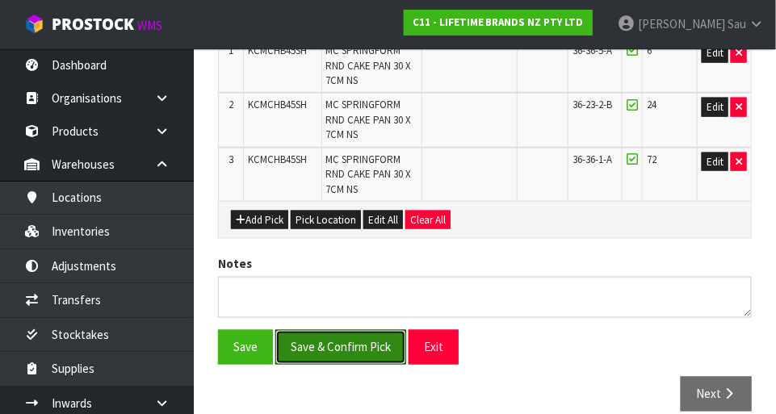
click at [341, 347] on button "Save & Confirm Pick" at bounding box center [340, 347] width 131 height 35
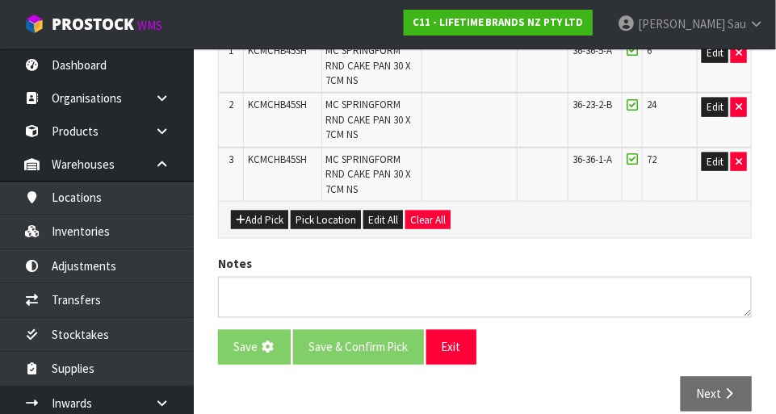
scroll to position [0, 0]
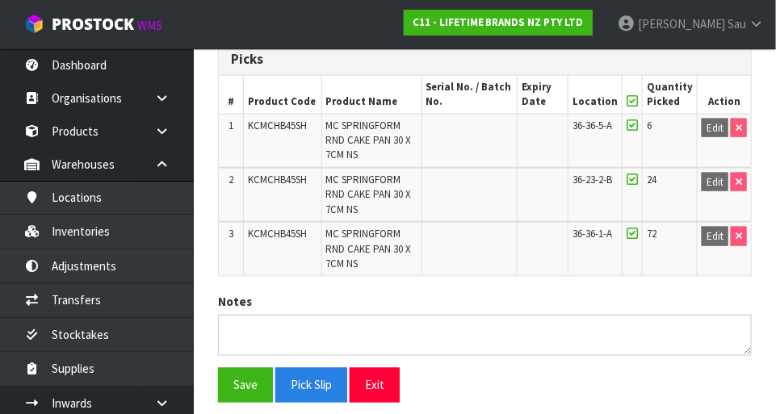
scroll to position [454, 0]
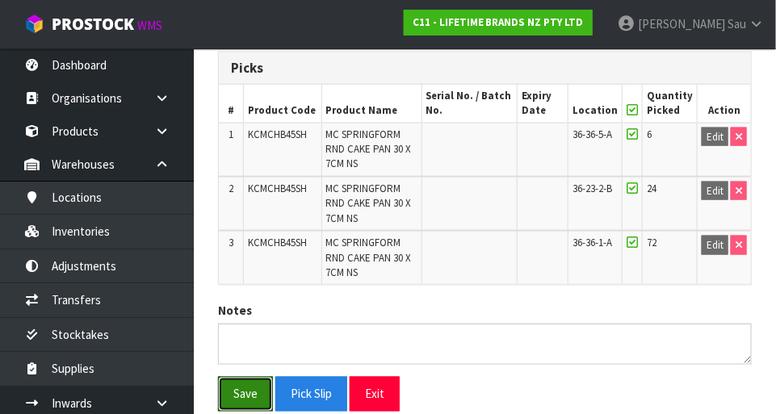
click at [243, 382] on button "Save" at bounding box center [245, 394] width 55 height 35
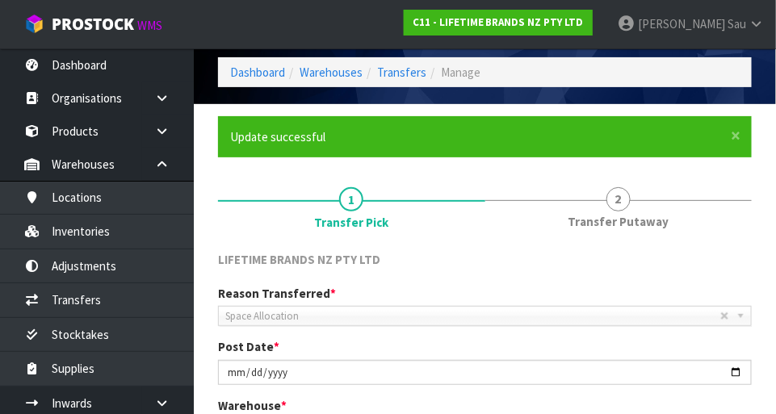
scroll to position [48, 0]
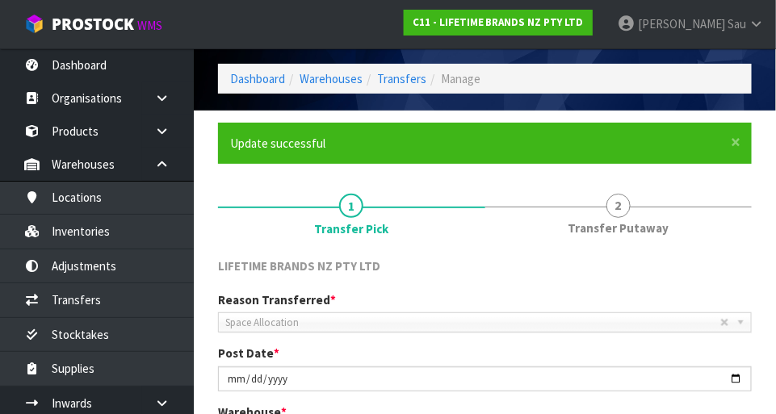
click at [617, 220] on span "Transfer Putaway" at bounding box center [617, 228] width 101 height 17
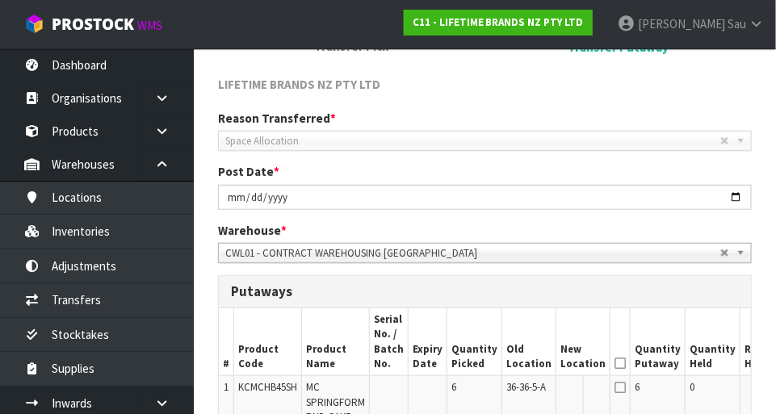
scroll to position [228, 0]
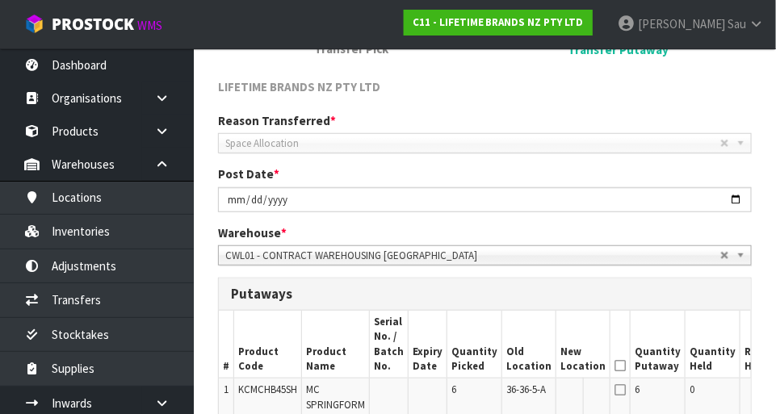
click at [727, 146] on abbr at bounding box center [725, 144] width 10 height 10
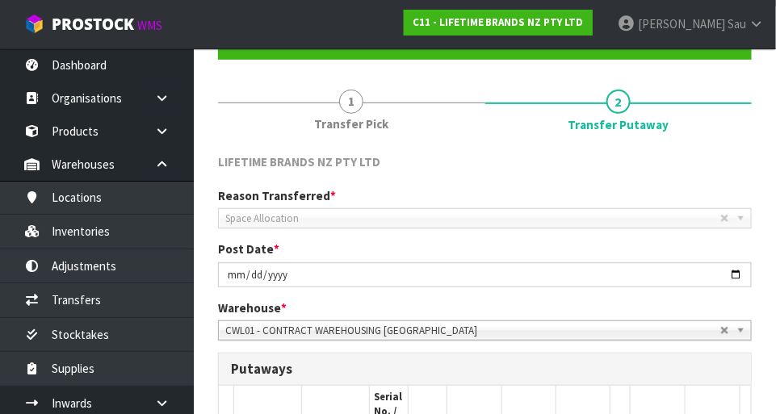
scroll to position [0, 0]
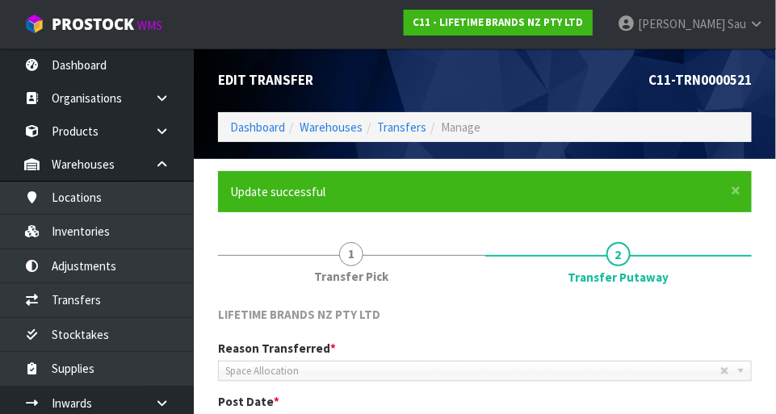
click at [343, 266] on link "1 Transfer Pick" at bounding box center [351, 261] width 267 height 64
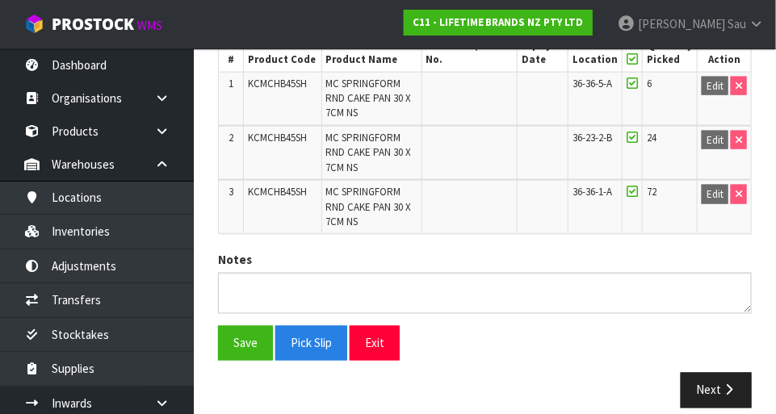
scroll to position [502, 0]
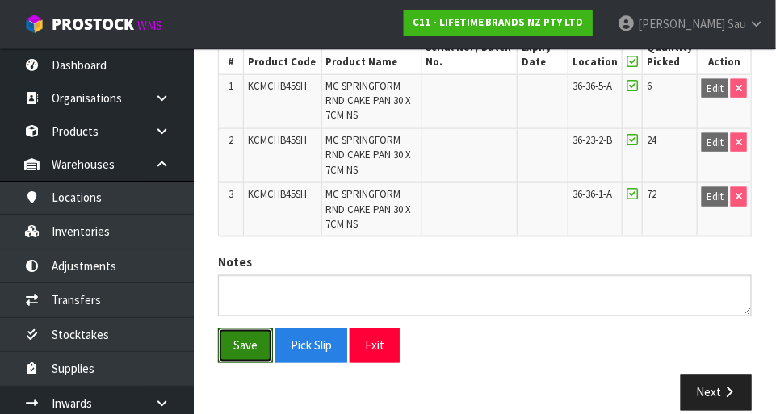
click at [228, 348] on button "Save" at bounding box center [245, 346] width 55 height 35
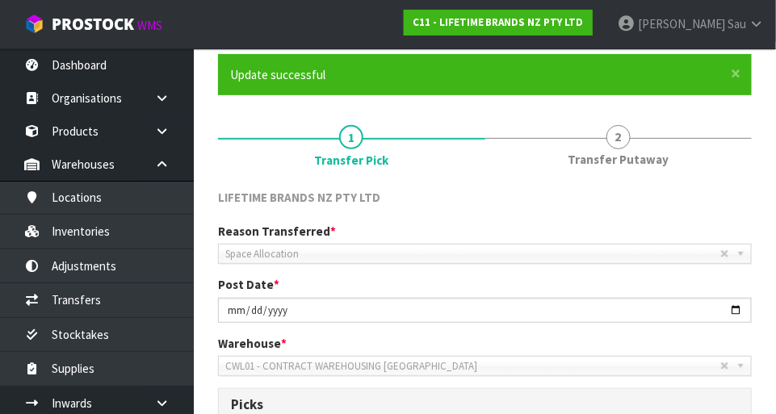
scroll to position [519, 0]
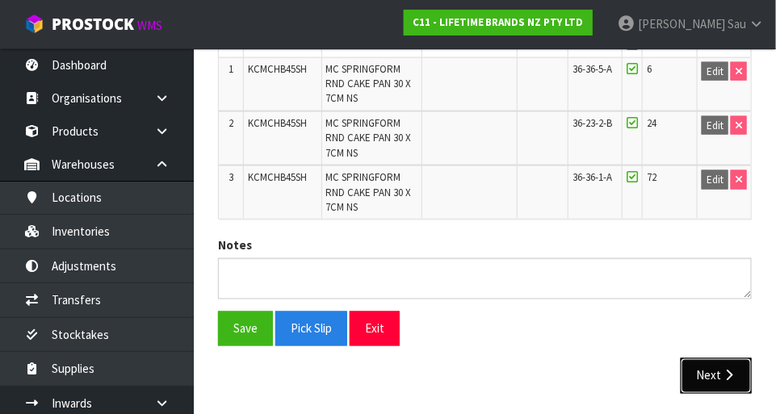
click at [714, 375] on button "Next" at bounding box center [715, 375] width 71 height 35
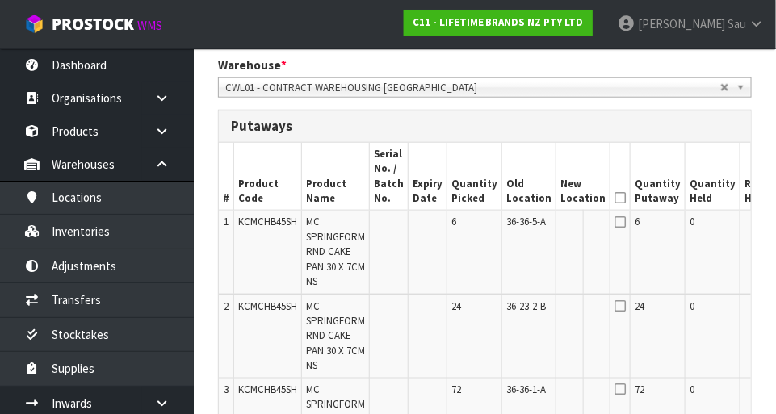
scroll to position [394, 0]
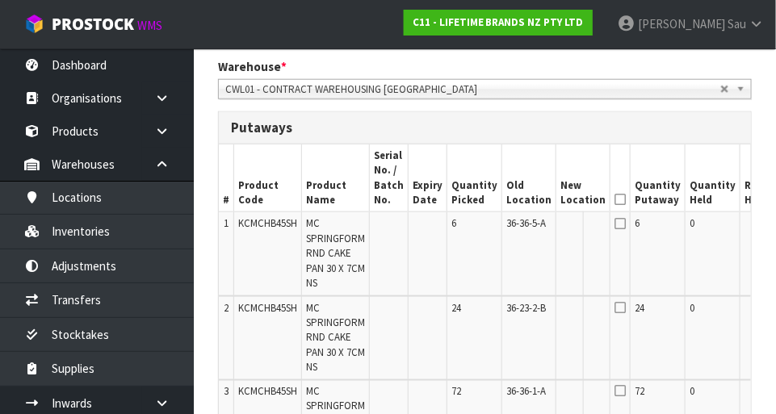
click at [614, 224] on icon at bounding box center [619, 223] width 11 height 13
click at [614, 199] on icon at bounding box center [619, 199] width 11 height 1
click at [614, 225] on icon at bounding box center [619, 223] width 11 height 13
click at [614, 222] on icon at bounding box center [619, 223] width 11 height 13
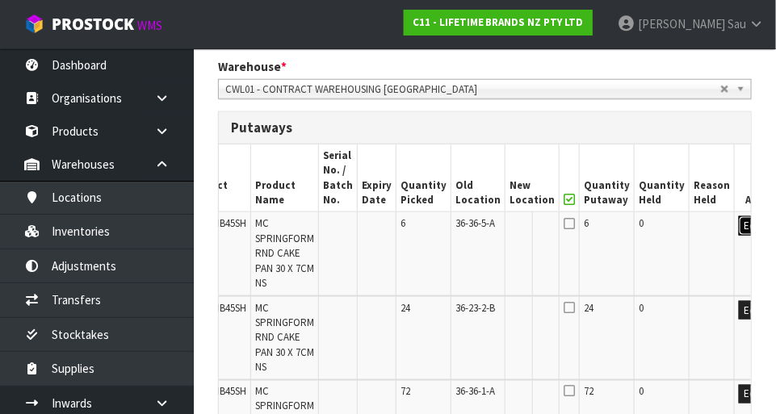
click at [739, 232] on button "Edit" at bounding box center [752, 225] width 27 height 19
click at [509, 234] on input "text" at bounding box center [522, 226] width 26 height 20
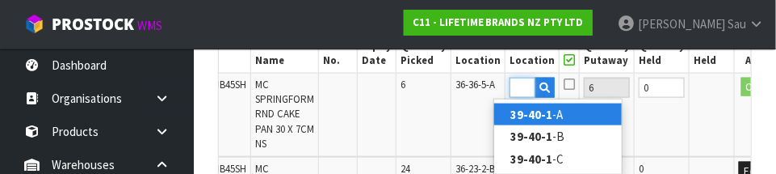
scroll to position [0, 24]
type input "39-40-1-A"
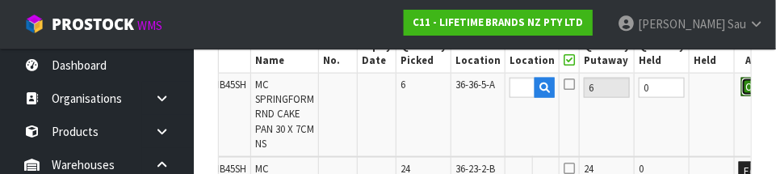
click at [741, 93] on button "OK" at bounding box center [752, 86] width 23 height 19
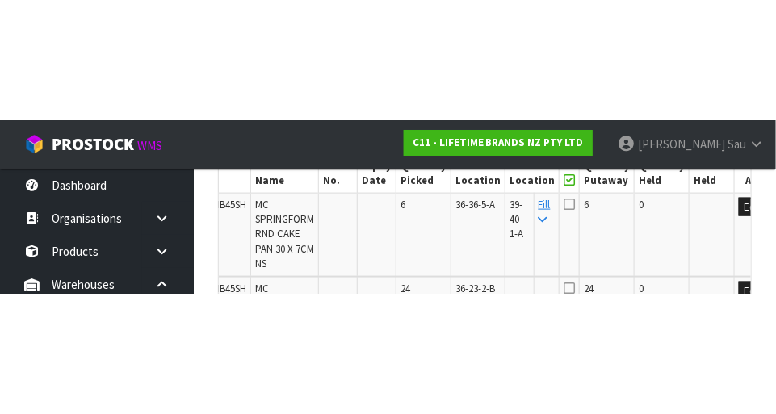
scroll to position [533, 0]
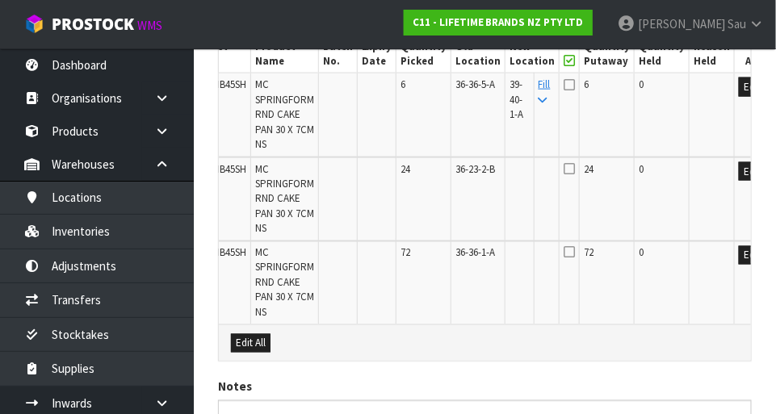
click at [538, 98] on icon at bounding box center [542, 100] width 9 height 10
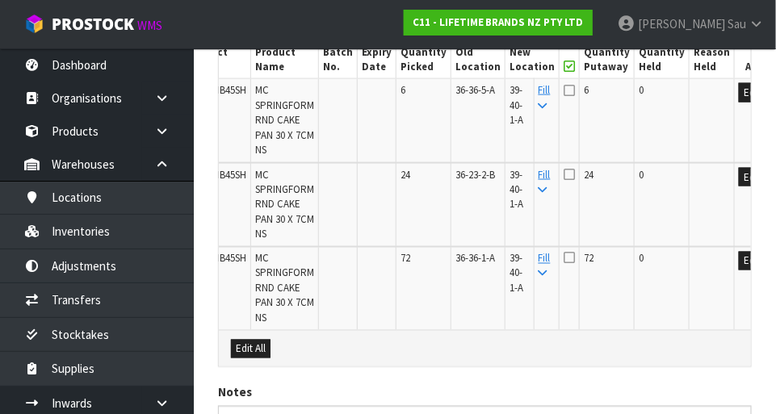
scroll to position [529, 0]
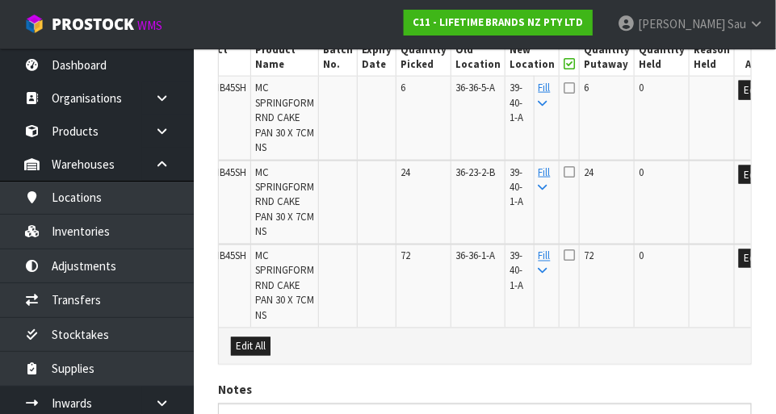
click at [563, 86] on icon at bounding box center [568, 88] width 11 height 13
click at [0, 0] on input "checkbox" at bounding box center [0, 0] width 0 height 0
click at [563, 176] on icon at bounding box center [568, 171] width 11 height 13
click at [0, 0] on input "checkbox" at bounding box center [0, 0] width 0 height 0
click at [563, 253] on icon at bounding box center [568, 255] width 11 height 13
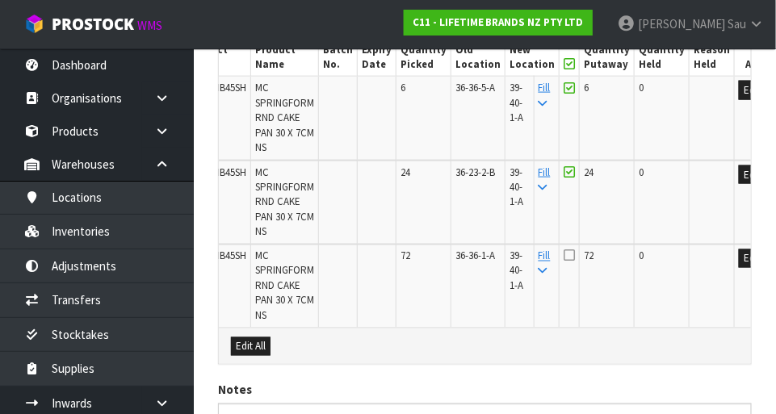
click at [0, 0] on input "checkbox" at bounding box center [0, 0] width 0 height 0
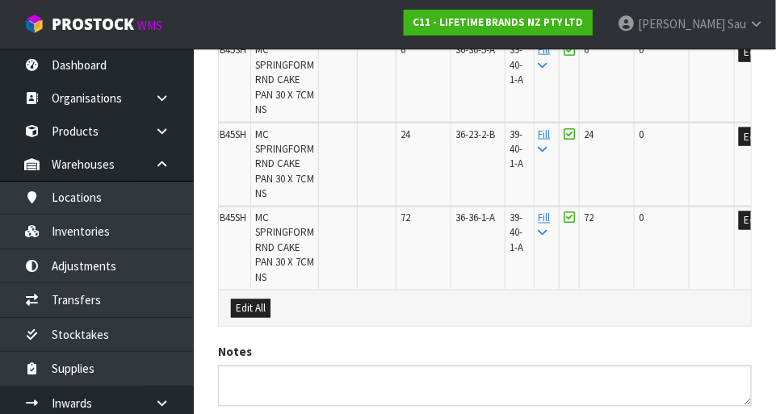
scroll to position [603, 0]
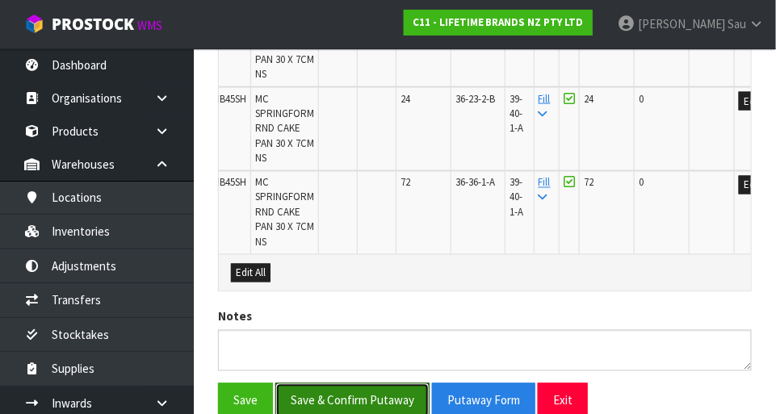
click at [367, 403] on button "Save & Confirm Putaway" at bounding box center [352, 400] width 154 height 35
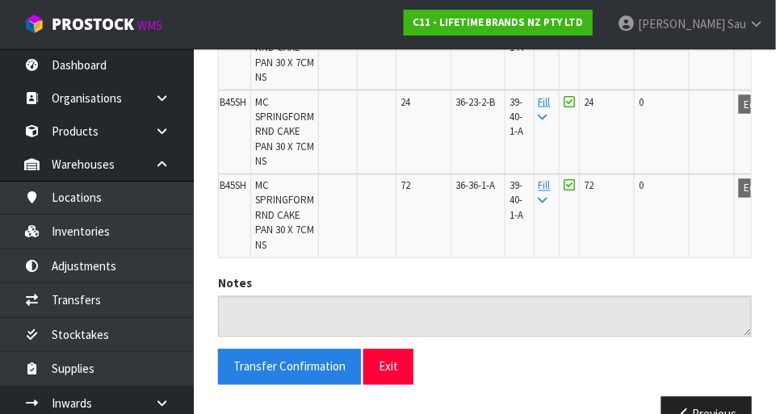
scroll to position [638, 0]
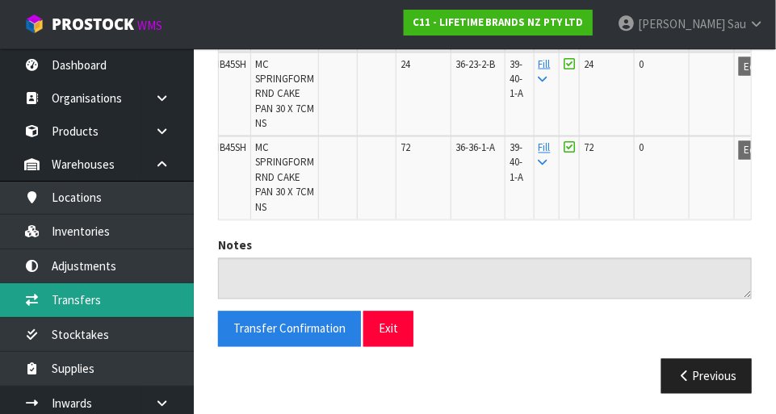
click at [66, 303] on link "Transfers" at bounding box center [97, 299] width 194 height 33
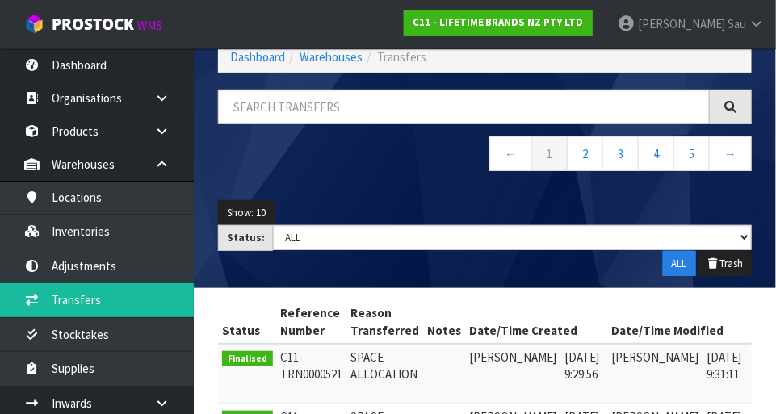
scroll to position [87, 0]
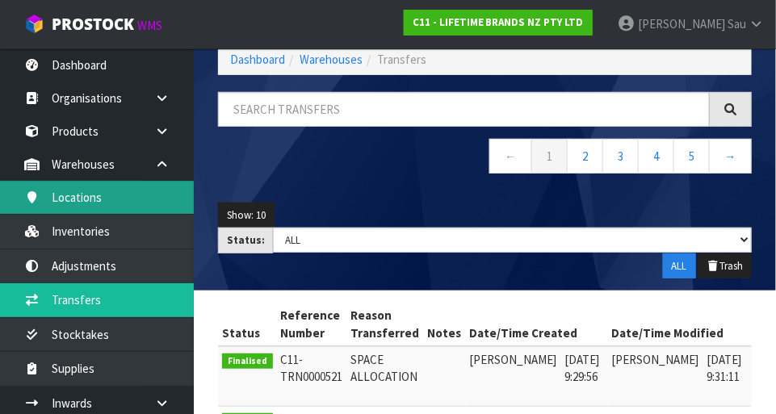
click at [77, 190] on link "Locations" at bounding box center [97, 197] width 194 height 33
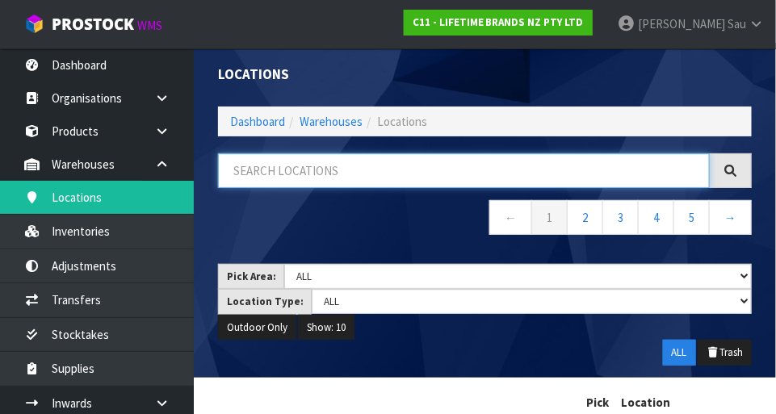
click at [433, 168] on input "text" at bounding box center [464, 170] width 492 height 35
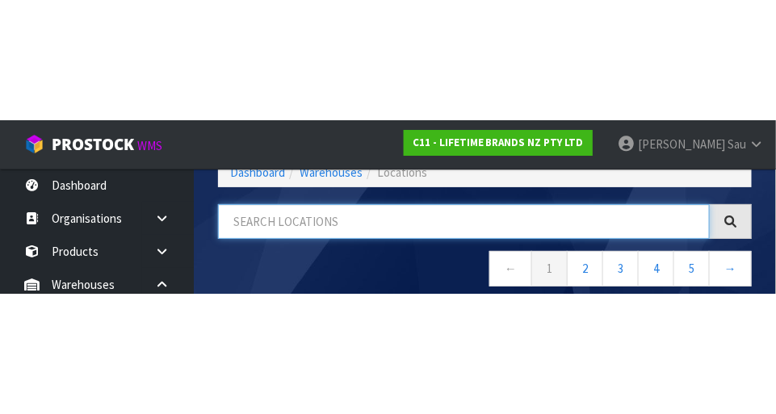
scroll to position [82, 0]
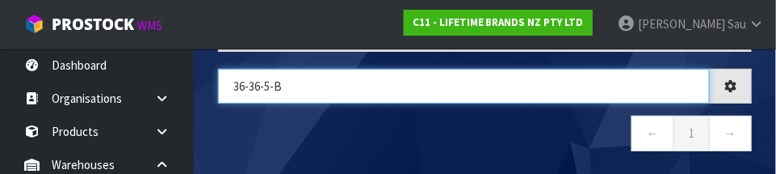
type input "36-36-5-B"
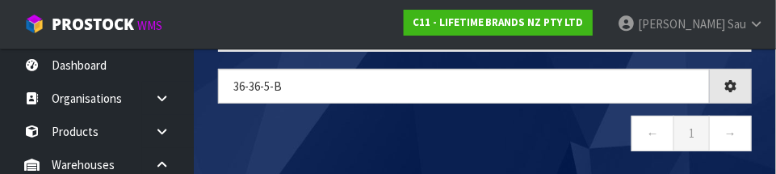
click at [433, 140] on nav "← 1 →" at bounding box center [485, 135] width 534 height 40
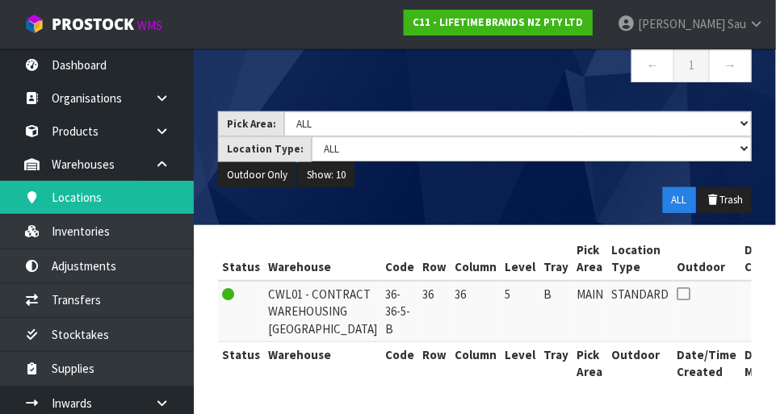
scroll to position [173, 0]
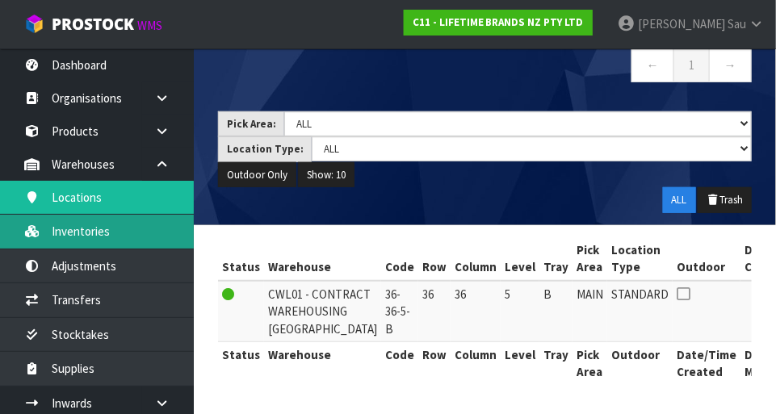
click at [140, 230] on link "Inventories" at bounding box center [97, 231] width 194 height 33
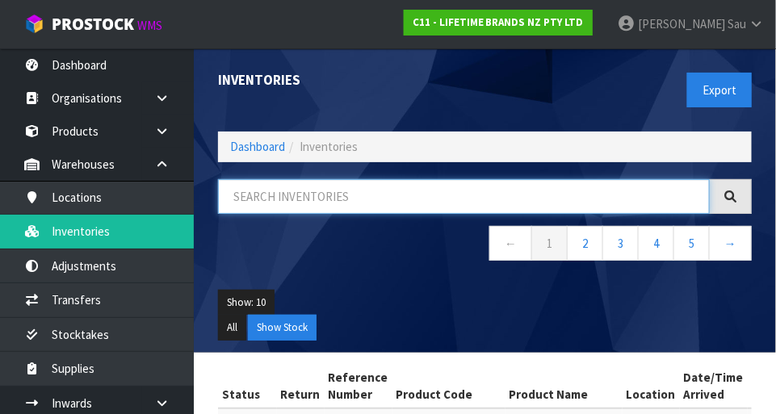
click at [396, 199] on input "text" at bounding box center [464, 196] width 492 height 35
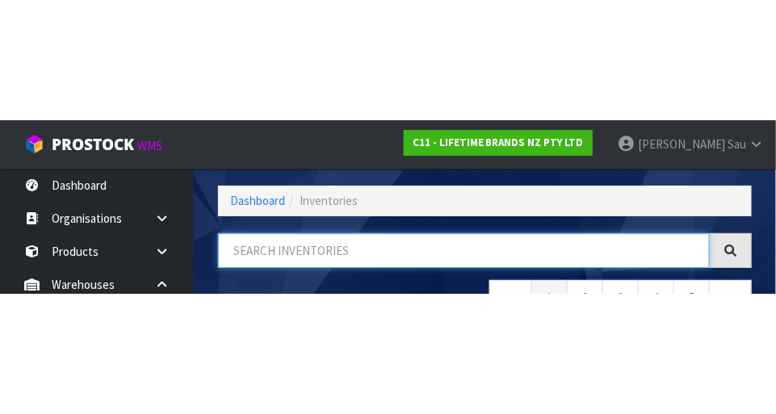
scroll to position [109, 0]
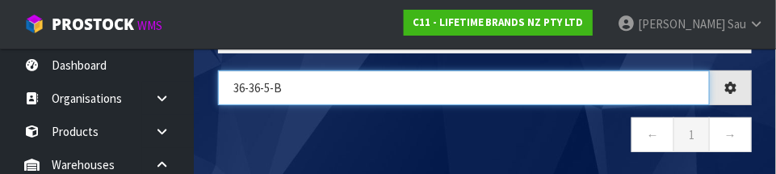
type input "36-36-5-B"
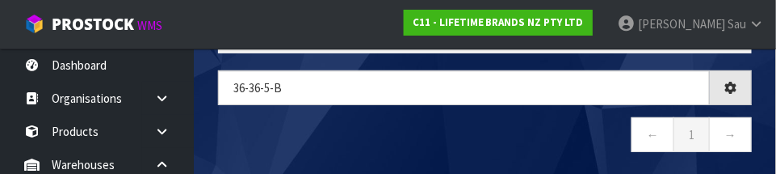
click at [430, 134] on nav "← 1 →" at bounding box center [485, 137] width 534 height 40
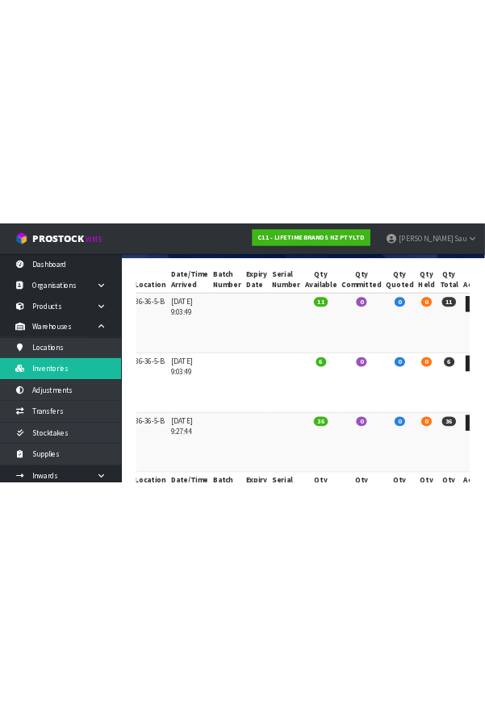
scroll to position [0, 0]
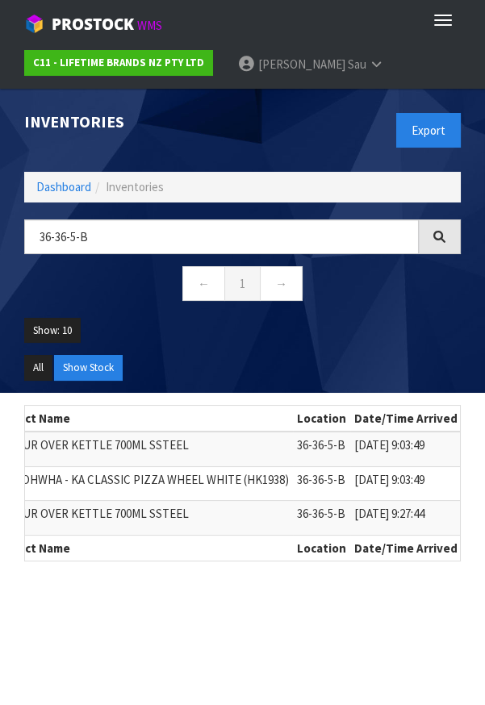
click at [2, 60] on ul "C11 - LIFETIME BRANDS NZ PTY LTD John Sau Logout" at bounding box center [242, 64] width 485 height 48
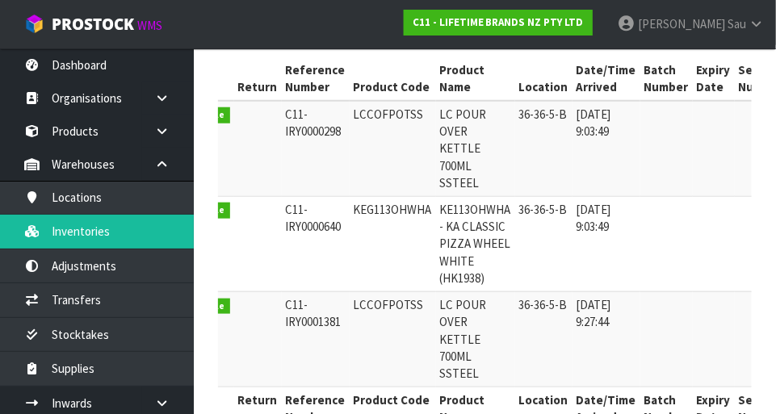
scroll to position [0, 44]
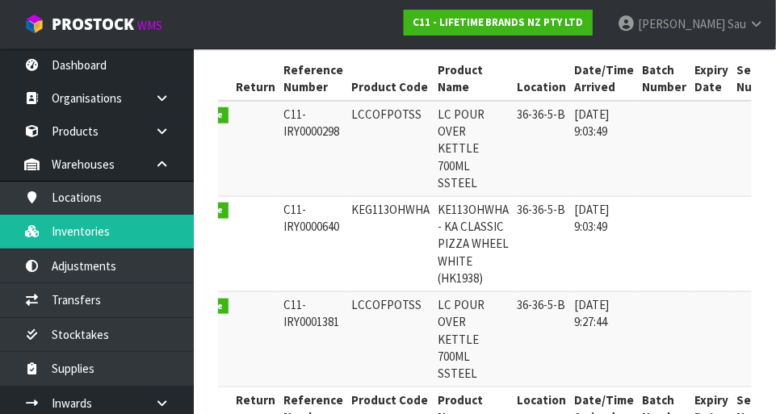
copy td "LCCOFPOTSS"
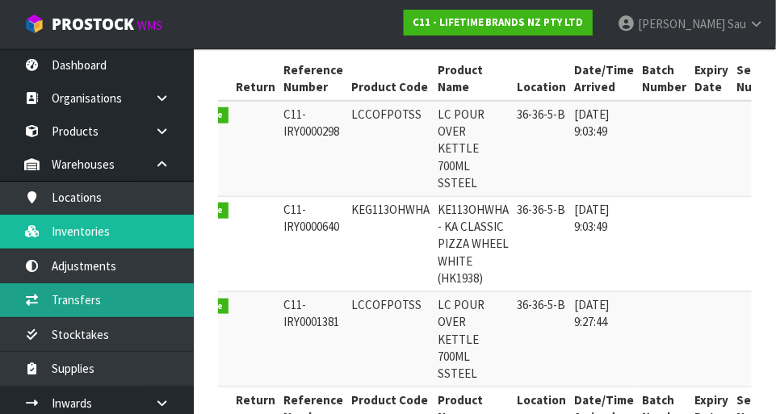
click at [60, 291] on link "Transfers" at bounding box center [97, 299] width 194 height 33
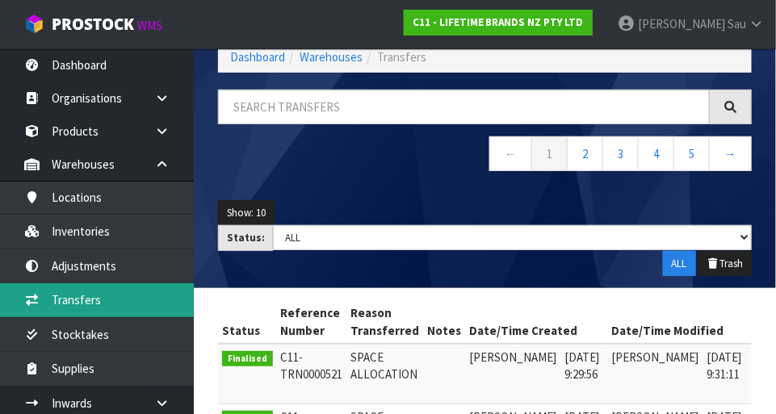
scroll to position [308, 0]
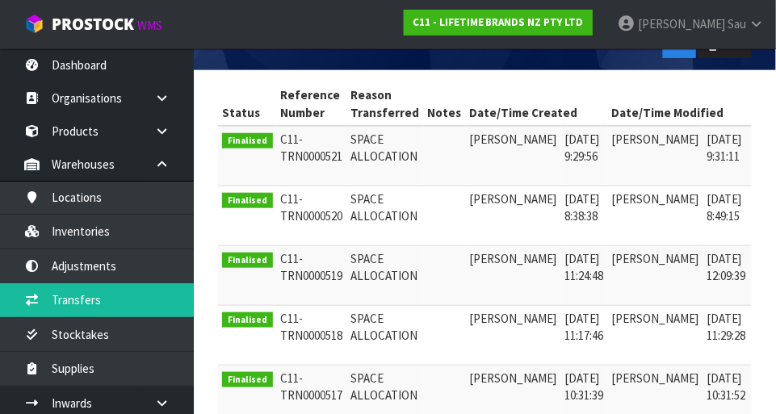
click at [278, 100] on th "Reference Number" at bounding box center [312, 104] width 70 height 44
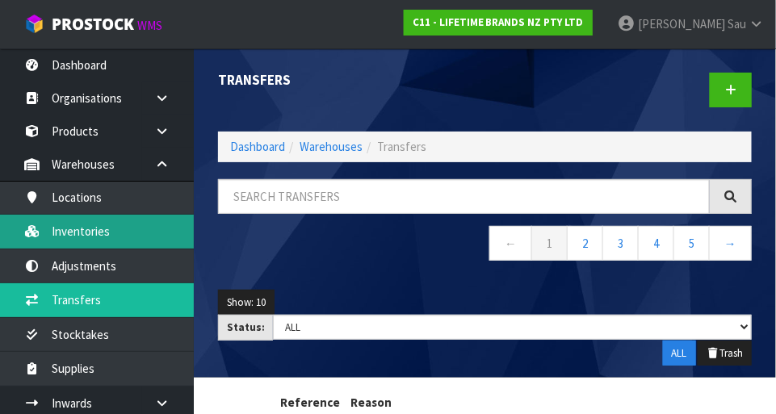
click at [73, 233] on link "Inventories" at bounding box center [97, 231] width 194 height 33
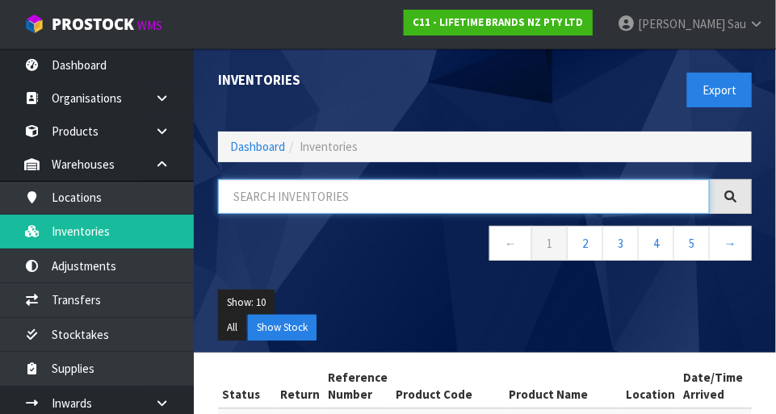
paste input "LCCOFPOTSS"
type input "LCCOFPOTSS"
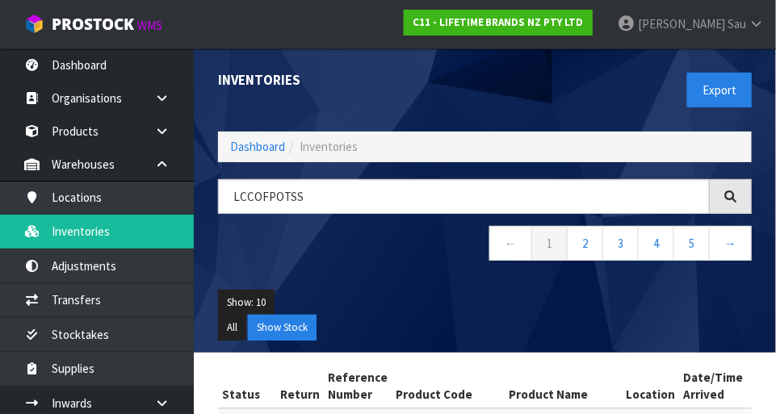
click at [419, 287] on div "Show: 10 5 10 25 50 All Show Stock" at bounding box center [485, 315] width 558 height 75
